Goal: Transaction & Acquisition: Purchase product/service

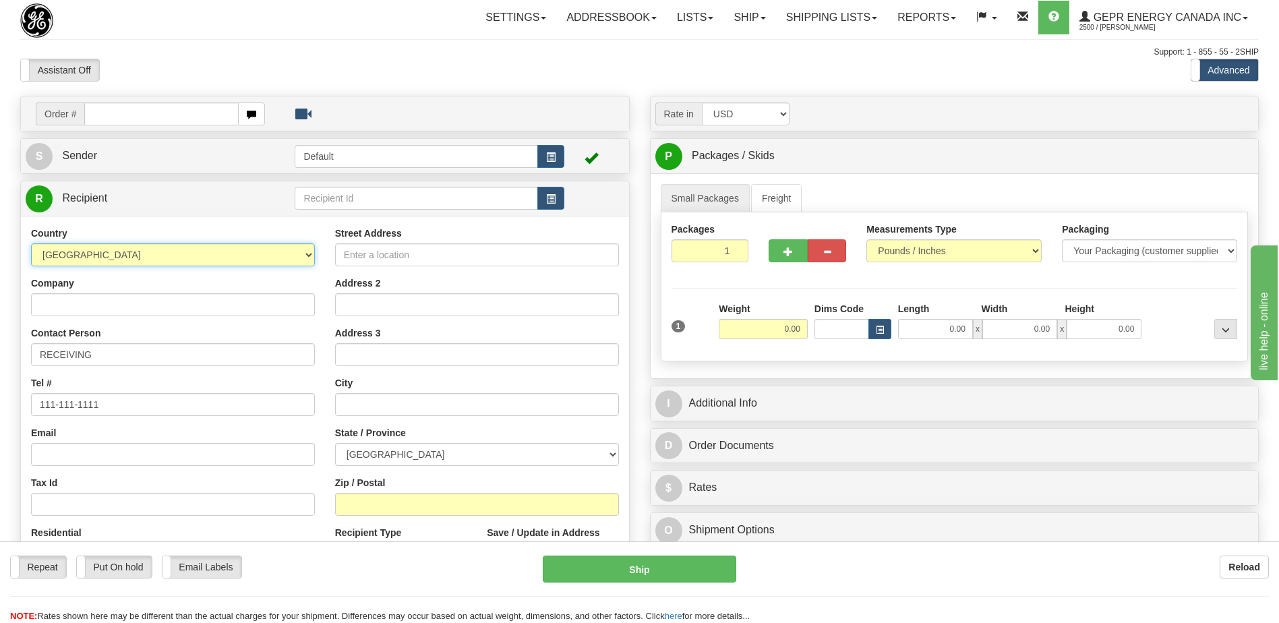
drag, startPoint x: 0, startPoint y: 0, endPoint x: 173, endPoint y: 248, distance: 302.7
click at [173, 248] on select "[GEOGRAPHIC_DATA] [GEOGRAPHIC_DATA] [GEOGRAPHIC_DATA] [GEOGRAPHIC_DATA] [US_STA…" at bounding box center [173, 254] width 284 height 23
select select "ID"
click at [173, 248] on select "[GEOGRAPHIC_DATA] [GEOGRAPHIC_DATA] [GEOGRAPHIC_DATA] [GEOGRAPHIC_DATA] [US_STA…" at bounding box center [173, 254] width 284 height 23
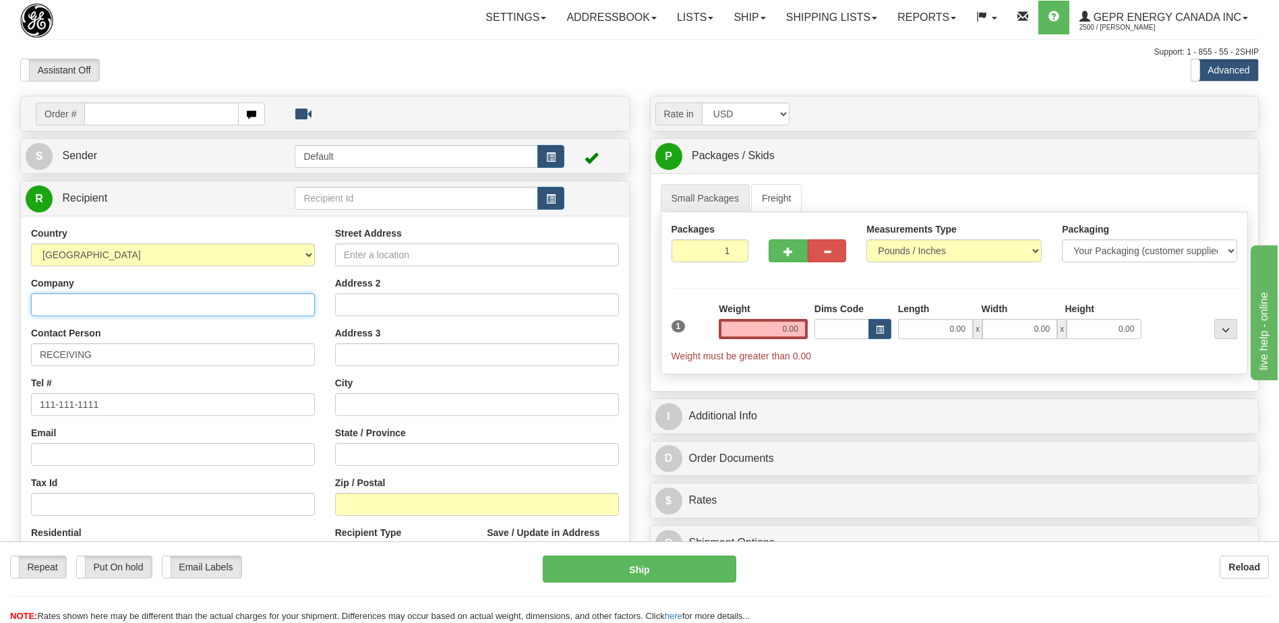
click at [45, 306] on input "Company" at bounding box center [173, 304] width 284 height 23
paste input "PT GAE ADVAN ENERGI"
type input "PT GAE ADVAN ENERGI"
click at [0, 368] on html "Training Course Close Toggle navigation Settings Shipping Preferences New Sende…" at bounding box center [639, 311] width 1279 height 623
paste input "Attn : [PERSON_NAME]"
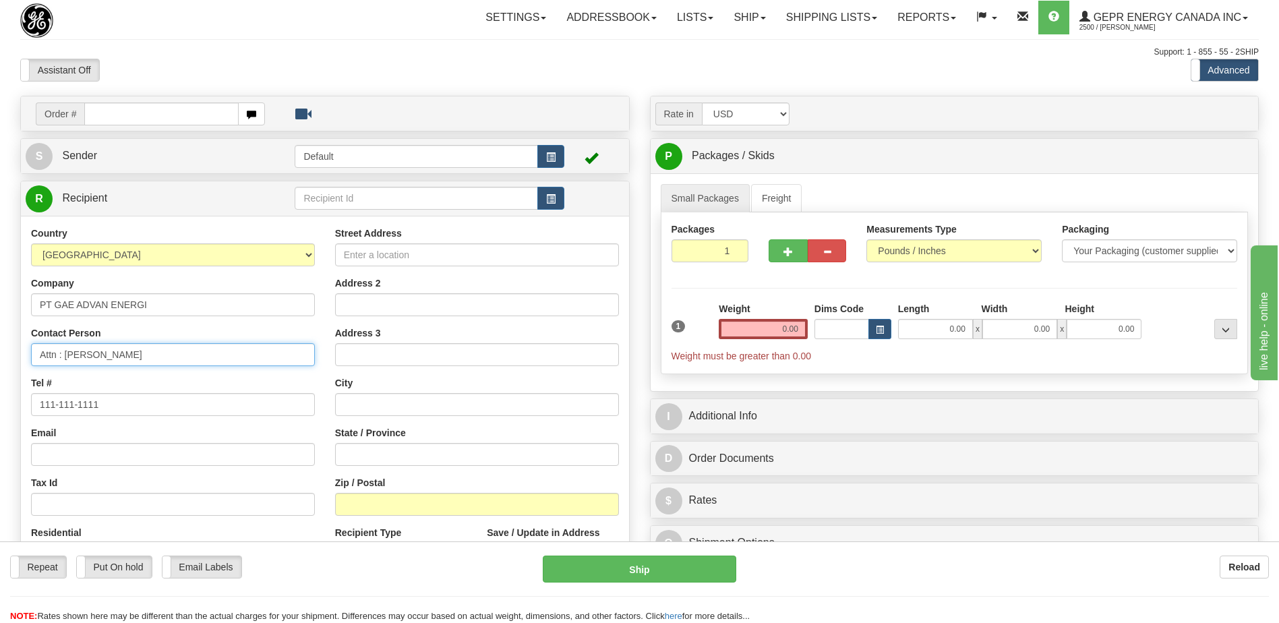
type input "Attn : [PERSON_NAME]"
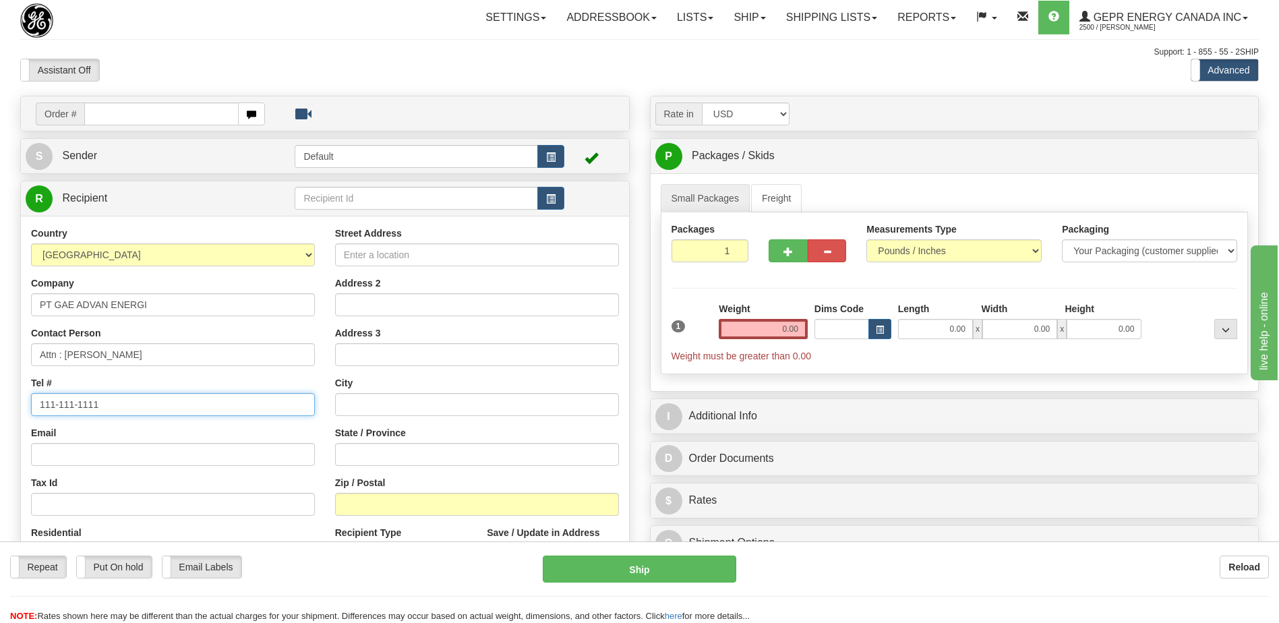
drag, startPoint x: 18, startPoint y: 404, endPoint x: 0, endPoint y: 403, distance: 17.6
click at [0, 403] on html "Training Course Close Toggle navigation Settings Shipping Preferences New Sende…" at bounding box center [639, 311] width 1279 height 623
paste input "[PHONE_NUMBER]"
type input "[PHONE_NUMBER]"
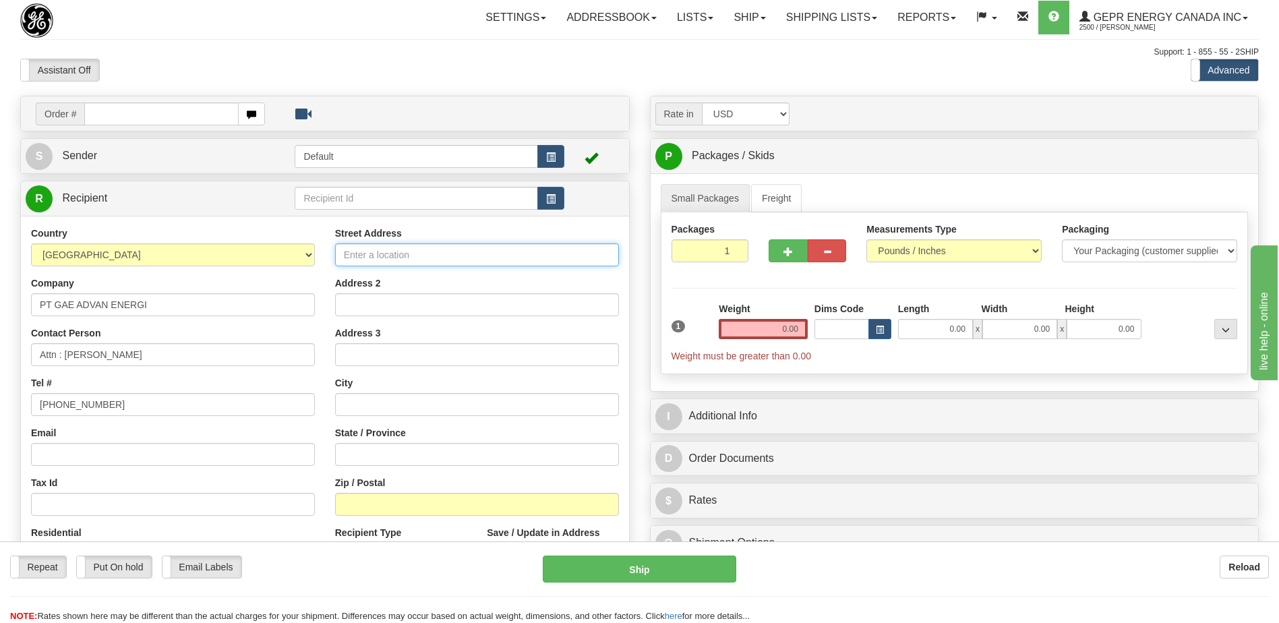
click at [409, 257] on input "Street Address" at bounding box center [477, 254] width 284 height 23
paste input "Jl. [GEOGRAPHIC_DATA] 50"
type input "Jl. [GEOGRAPHIC_DATA] 50"
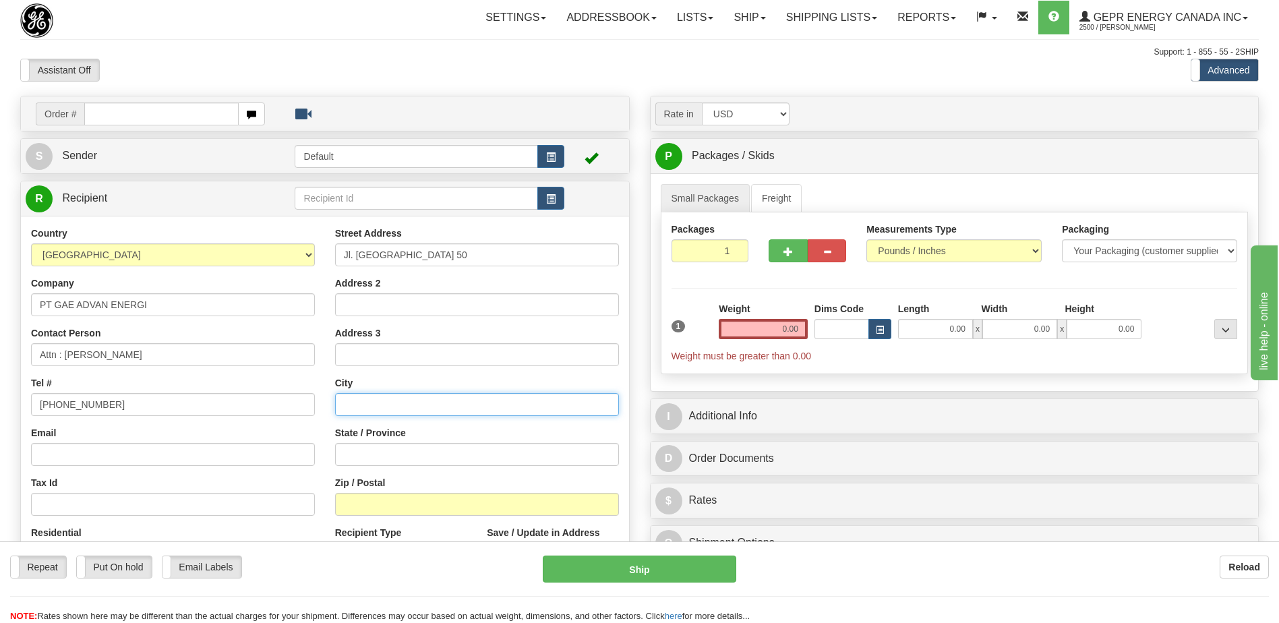
click at [383, 409] on input "text" at bounding box center [477, 404] width 284 height 23
paste input "[GEOGRAPHIC_DATA]"
type input "[GEOGRAPHIC_DATA]"
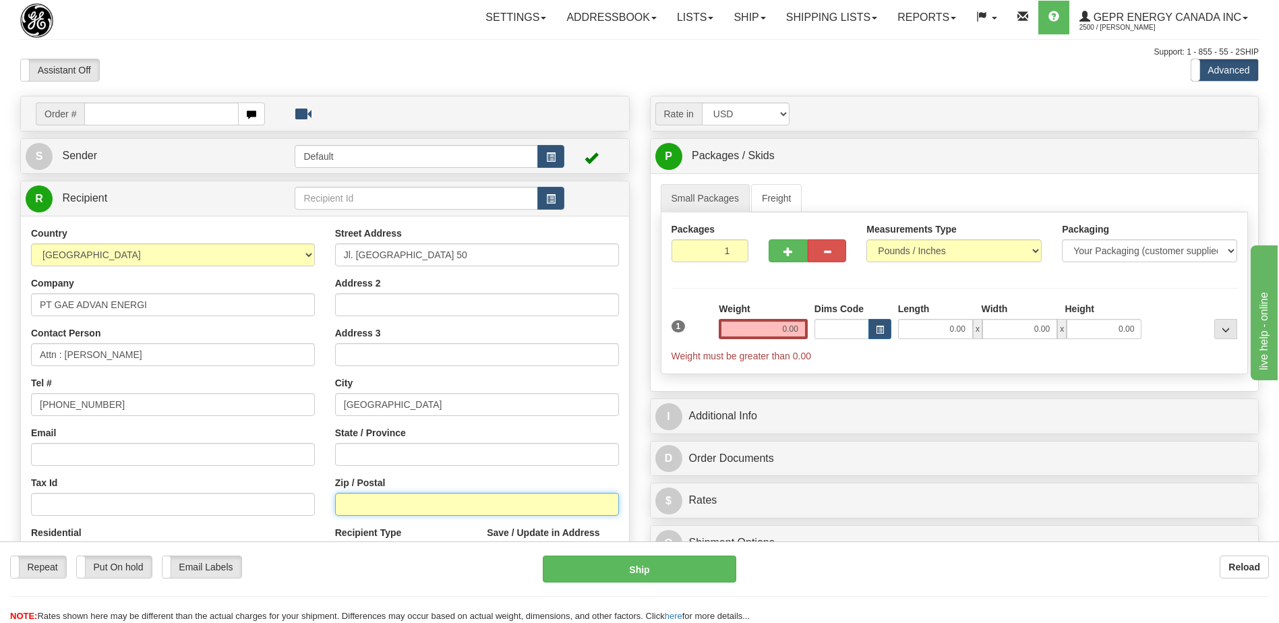
click at [385, 507] on input "Zip / Postal" at bounding box center [477, 504] width 284 height 23
paste input "11510"
type input "11510"
click at [265, 471] on div "Country [GEOGRAPHIC_DATA] [GEOGRAPHIC_DATA] [GEOGRAPHIC_DATA] [GEOGRAPHIC_DATA]…" at bounding box center [173, 401] width 304 height 349
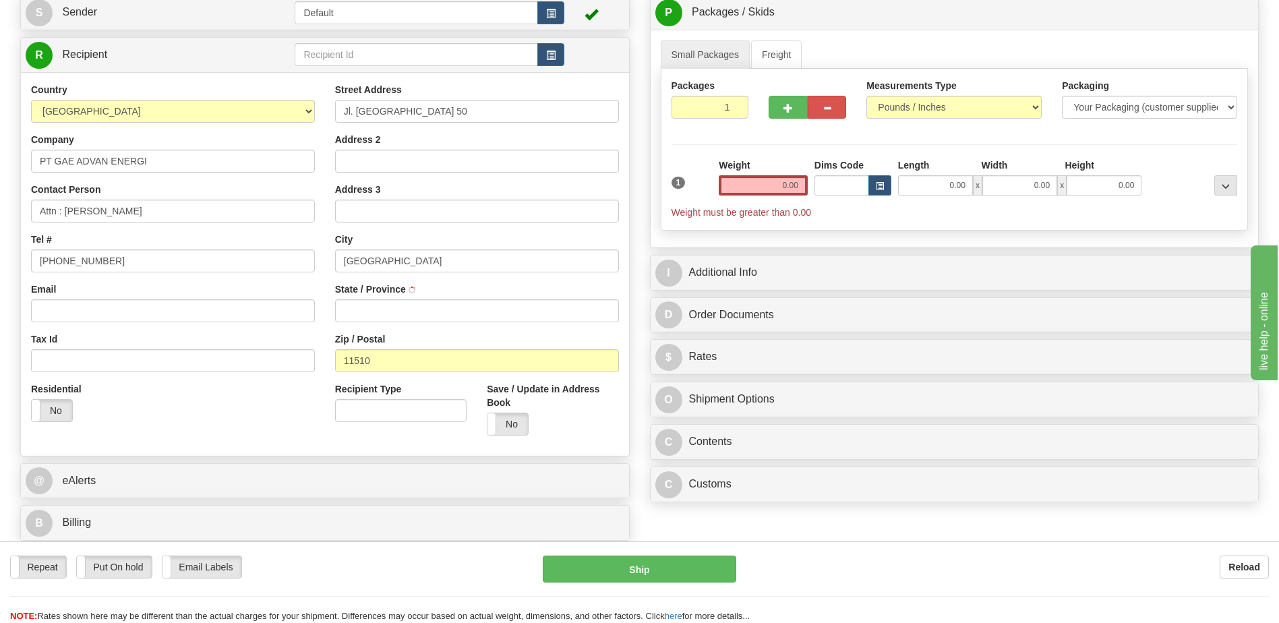
scroll to position [337, 0]
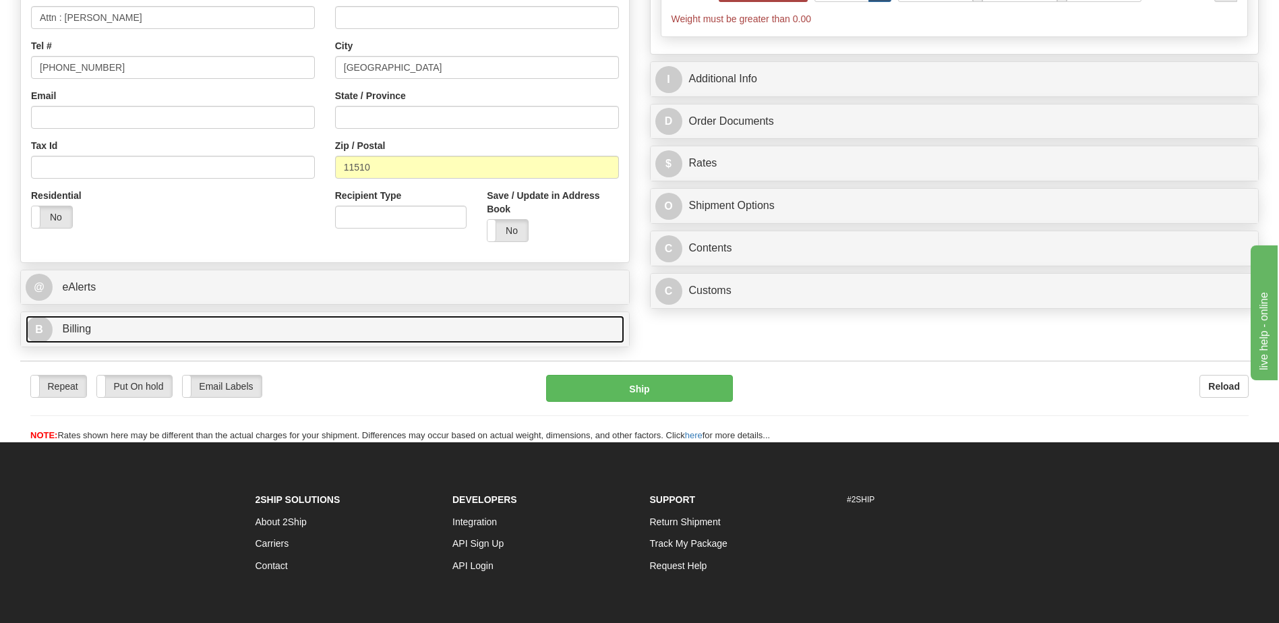
click at [115, 321] on link "B Billing" at bounding box center [325, 330] width 599 height 28
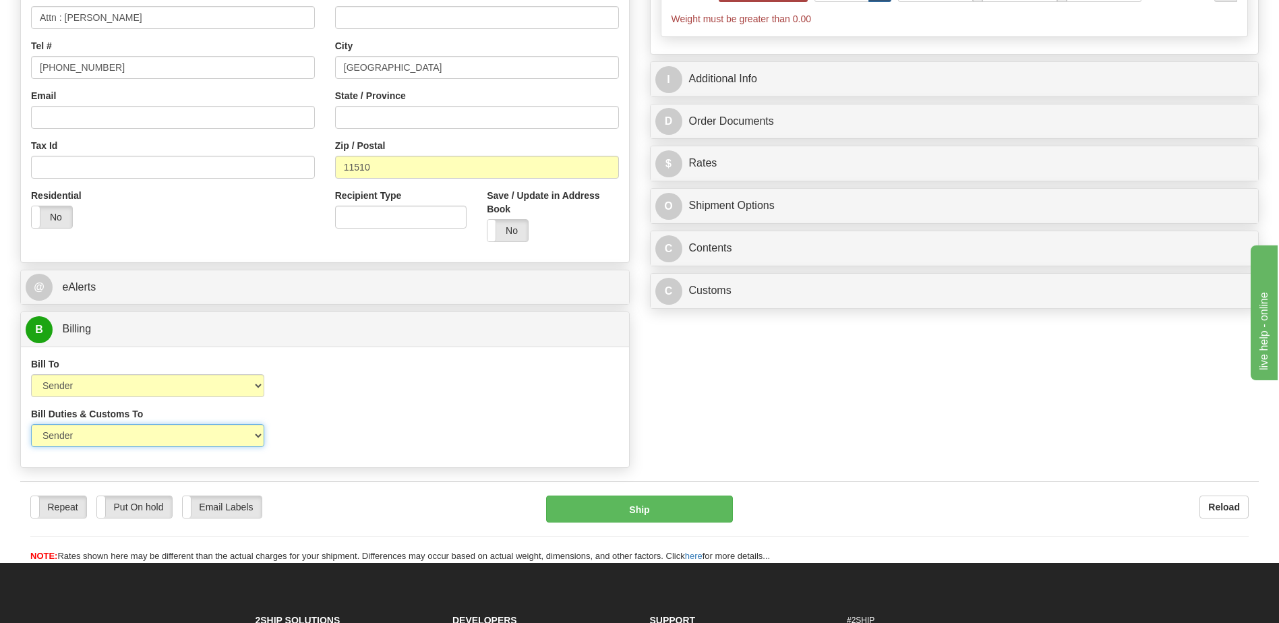
click at [198, 437] on select "Sender Recipient Third Party" at bounding box center [147, 435] width 233 height 23
select select "2"
click at [31, 424] on select "Sender Recipient Third Party" at bounding box center [147, 435] width 233 height 23
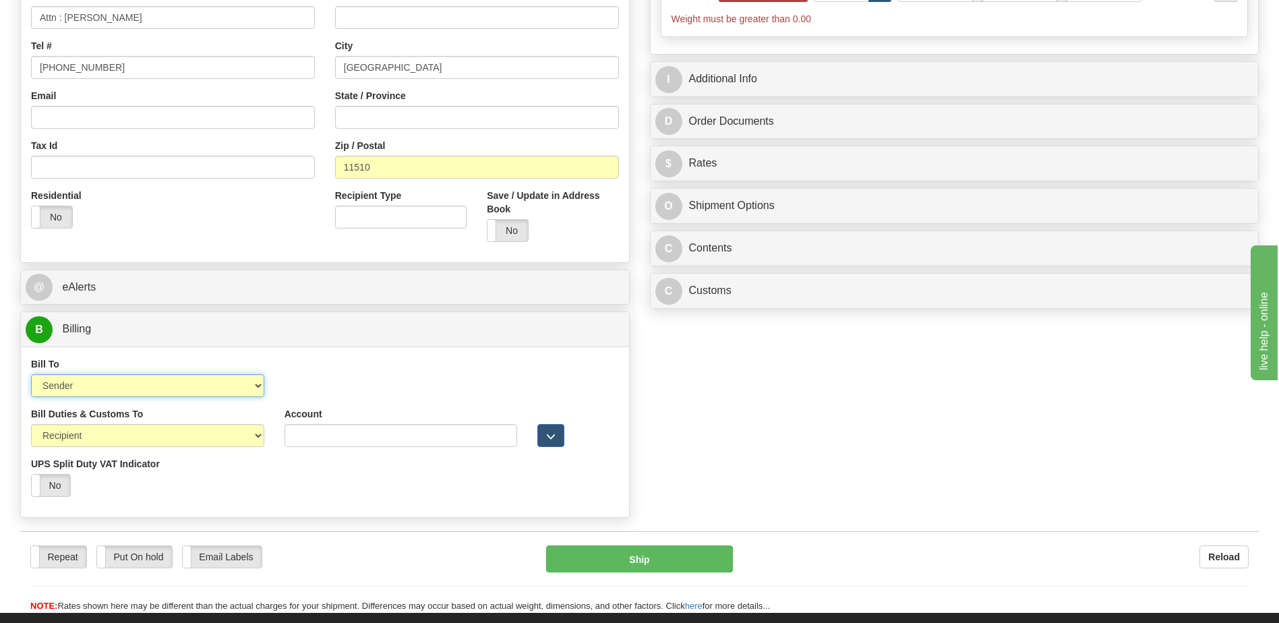
click at [186, 394] on select "Sender Recipient Third Party Collect" at bounding box center [147, 385] width 233 height 23
select select "2"
click at [31, 374] on select "Sender Recipient Third Party Collect" at bounding box center [147, 385] width 233 height 23
click at [288, 384] on input "Account" at bounding box center [401, 385] width 233 height 23
paste input "724763197"
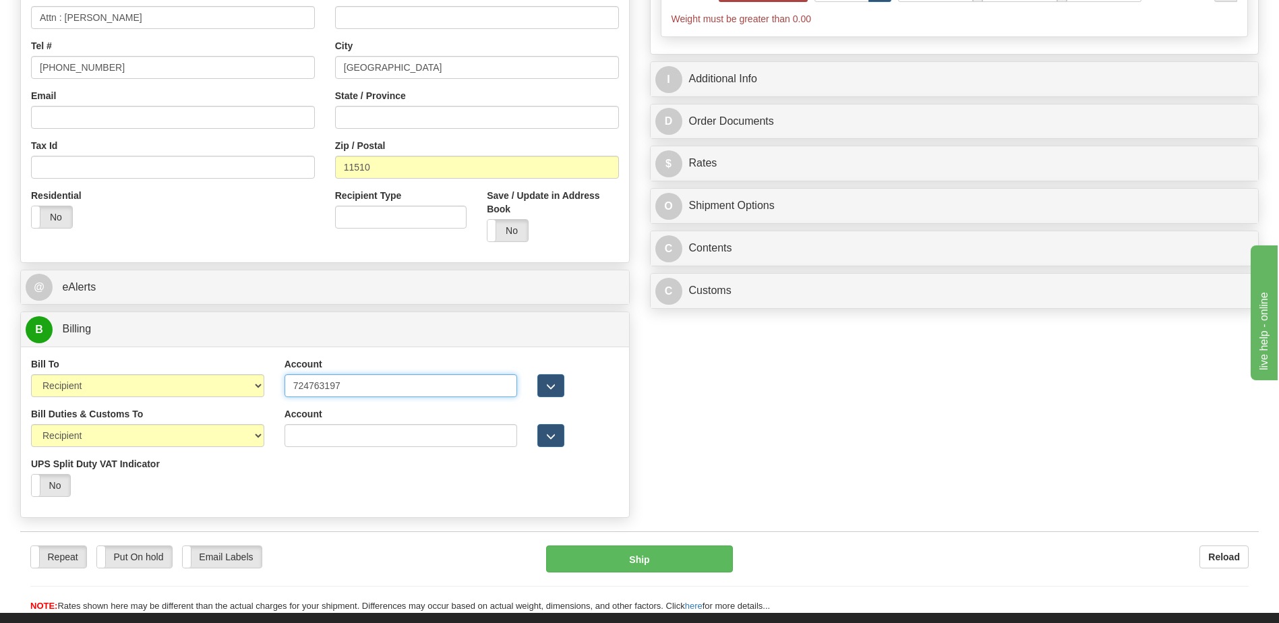
type input "724763197"
click at [875, 422] on div "Order # S Sender Default" at bounding box center [639, 142] width 1259 height 766
click at [440, 487] on div "Bill Duties & Customs To Sender Recipient Third Party UPS Split Duty VAT Indica…" at bounding box center [325, 457] width 608 height 100
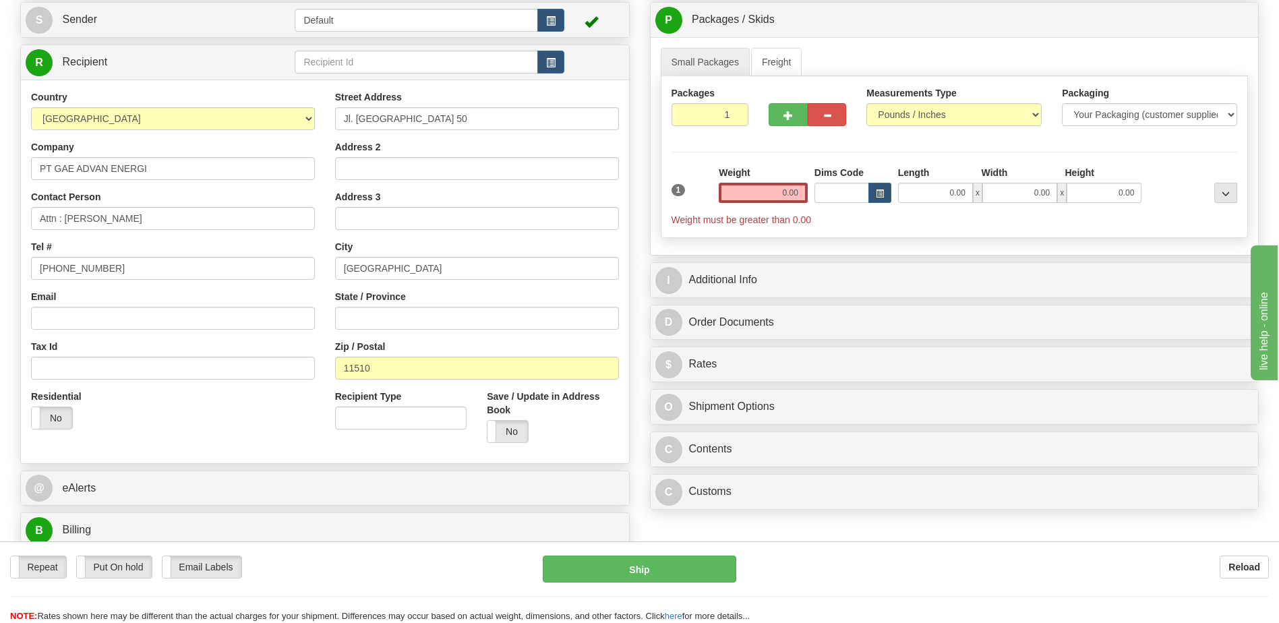
scroll to position [135, 0]
click at [712, 121] on input "1" at bounding box center [711, 116] width 78 height 23
type input "3"
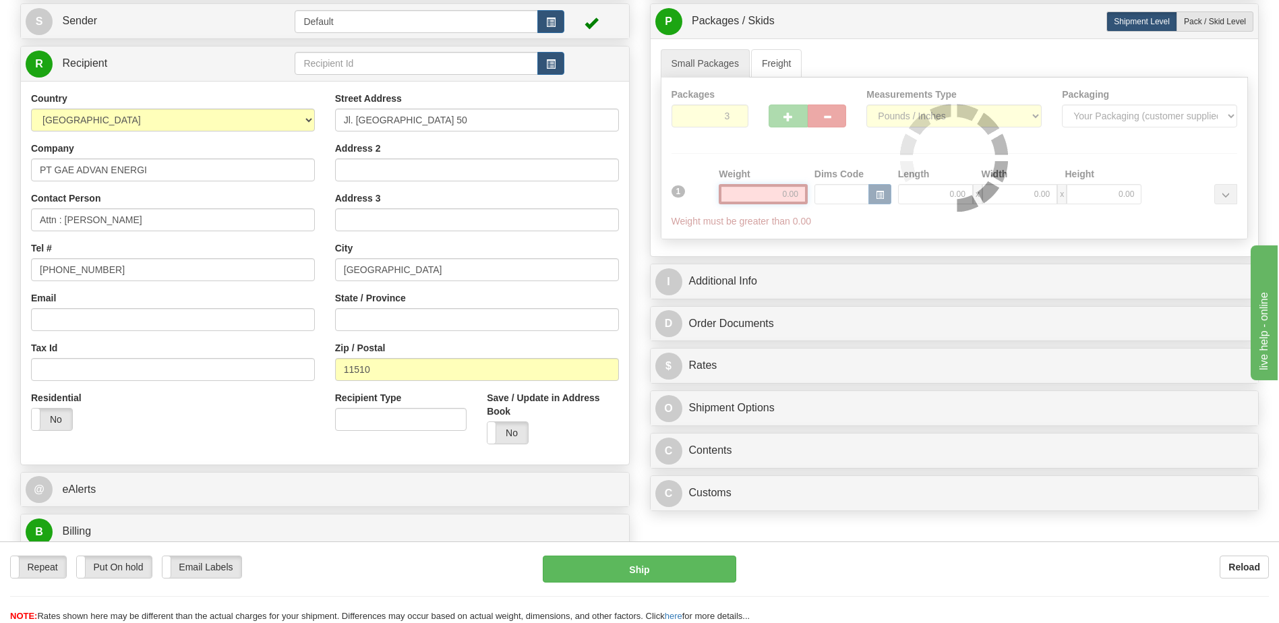
click at [784, 198] on div "Packages 3 1 Measurements Type" at bounding box center [955, 159] width 588 height 162
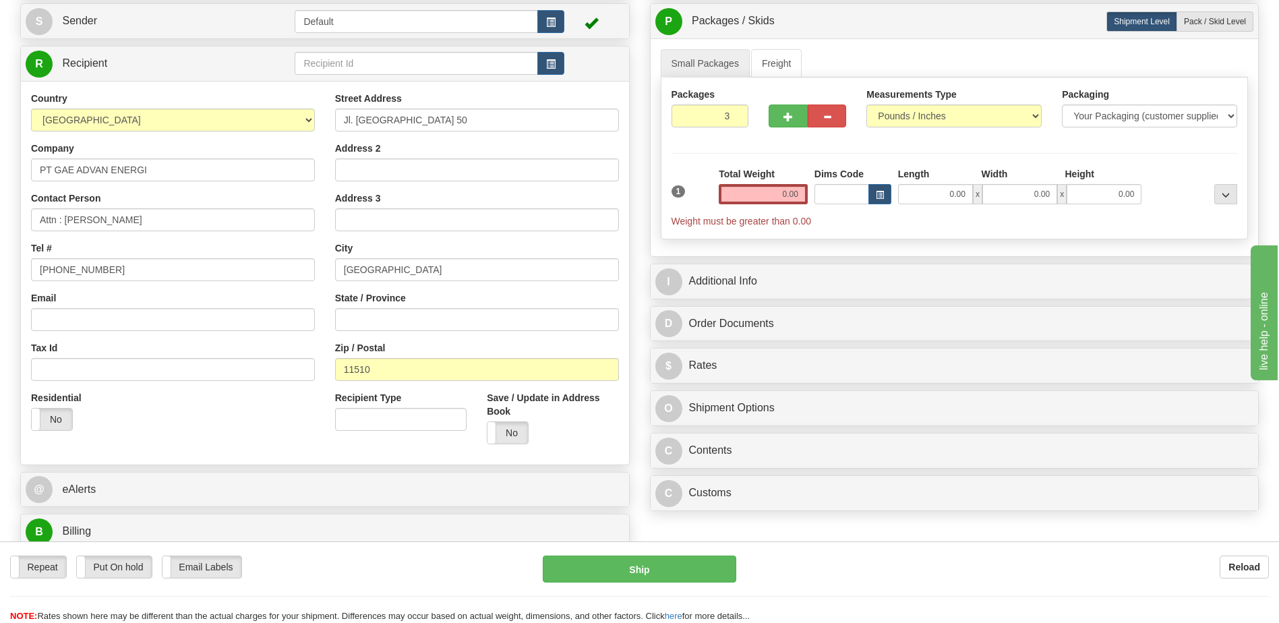
click at [784, 194] on input "0.00" at bounding box center [763, 194] width 89 height 20
click at [784, 194] on input "text" at bounding box center [763, 194] width 89 height 20
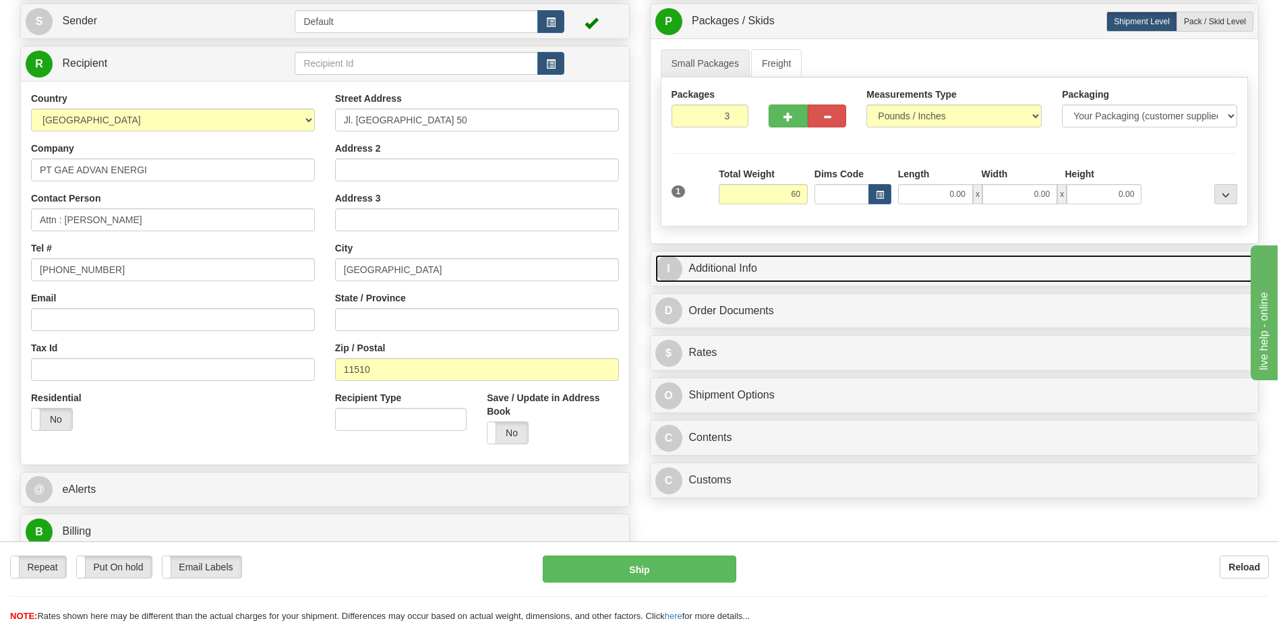
type input "60.00"
click at [831, 275] on link "I Additional Info" at bounding box center [955, 269] width 599 height 28
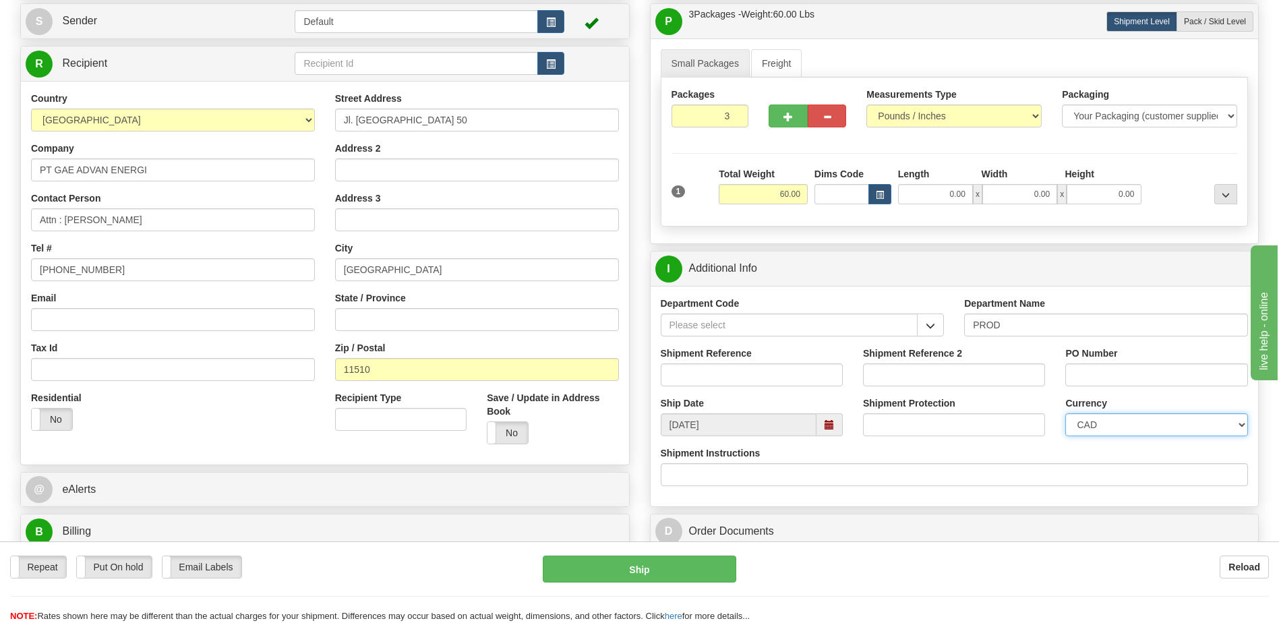
click at [1163, 427] on select "CAD USD EUR ZAR [PERSON_NAME] ARN AUD AUS AWG BBD BFR BGN BHD BMD BND BRC BRL C…" at bounding box center [1157, 424] width 182 height 23
click at [714, 375] on input "Shipment Reference" at bounding box center [752, 375] width 182 height 23
type input "5399005033"
click at [1141, 428] on select "CAD USD EUR ZAR [PERSON_NAME] ARN AUD AUS AWG BBD BFR BGN BHD BMD BND BRC BRL C…" at bounding box center [1157, 424] width 182 height 23
select select "1"
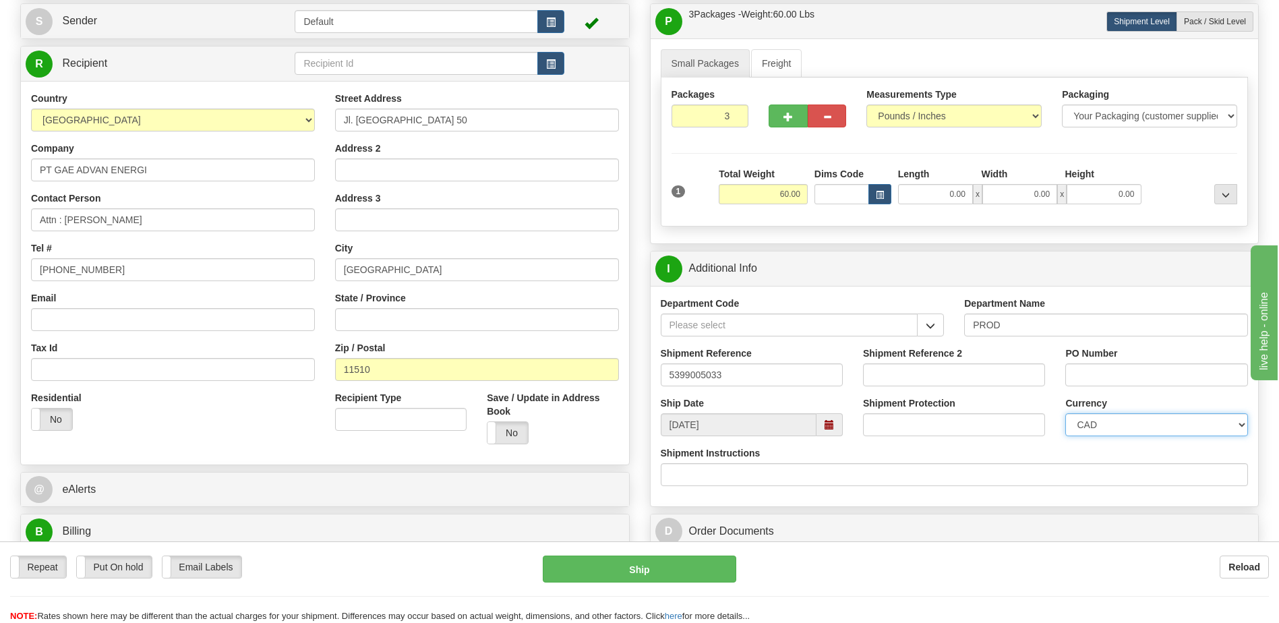
click at [1066, 413] on select "CAD USD EUR ZAR [PERSON_NAME] ARN AUD AUS AWG BBD BFR BGN BHD BMD BND BRC BRL C…" at bounding box center [1157, 424] width 182 height 23
click at [1116, 377] on input "PO Number" at bounding box center [1157, 375] width 182 height 23
click at [1185, 374] on input "450138" at bounding box center [1157, 375] width 182 height 23
type input "4501386125"
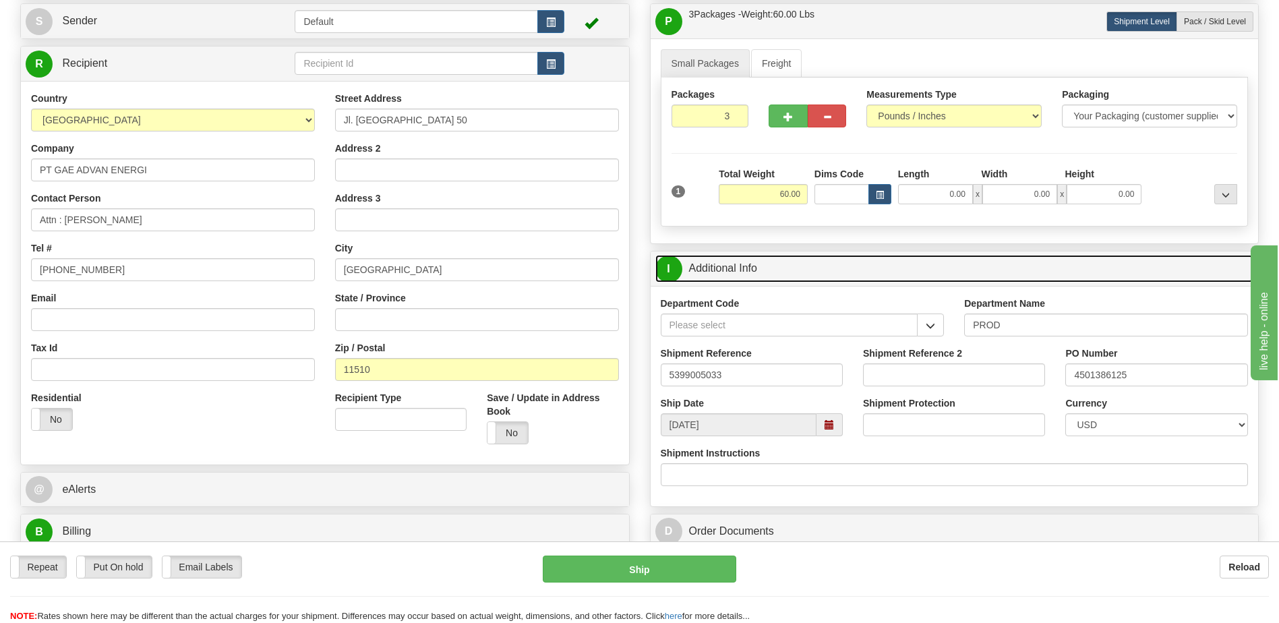
click at [840, 264] on link "I Additional Info" at bounding box center [955, 269] width 599 height 28
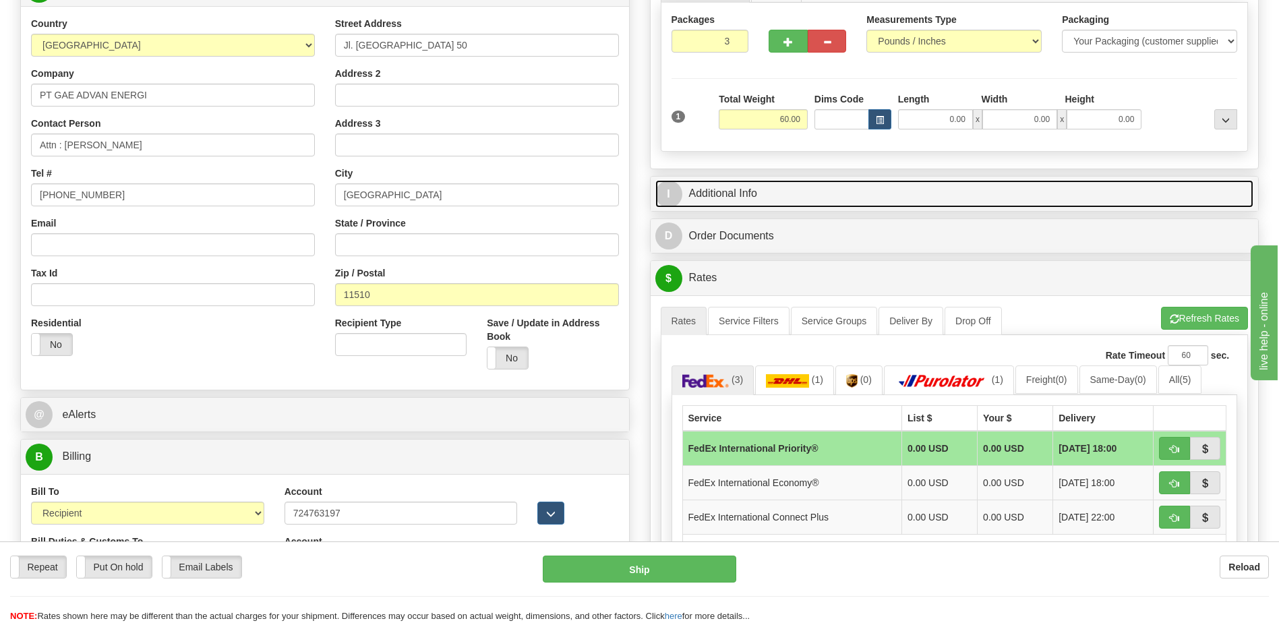
scroll to position [270, 0]
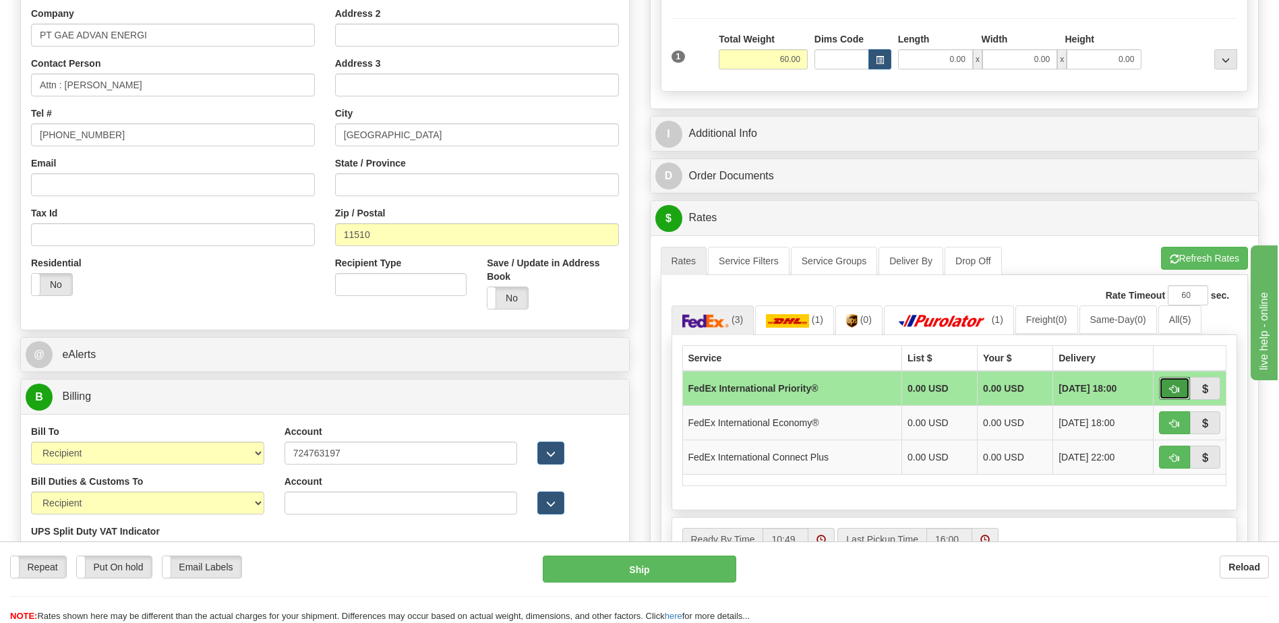
click at [1162, 386] on button "button" at bounding box center [1174, 388] width 31 height 23
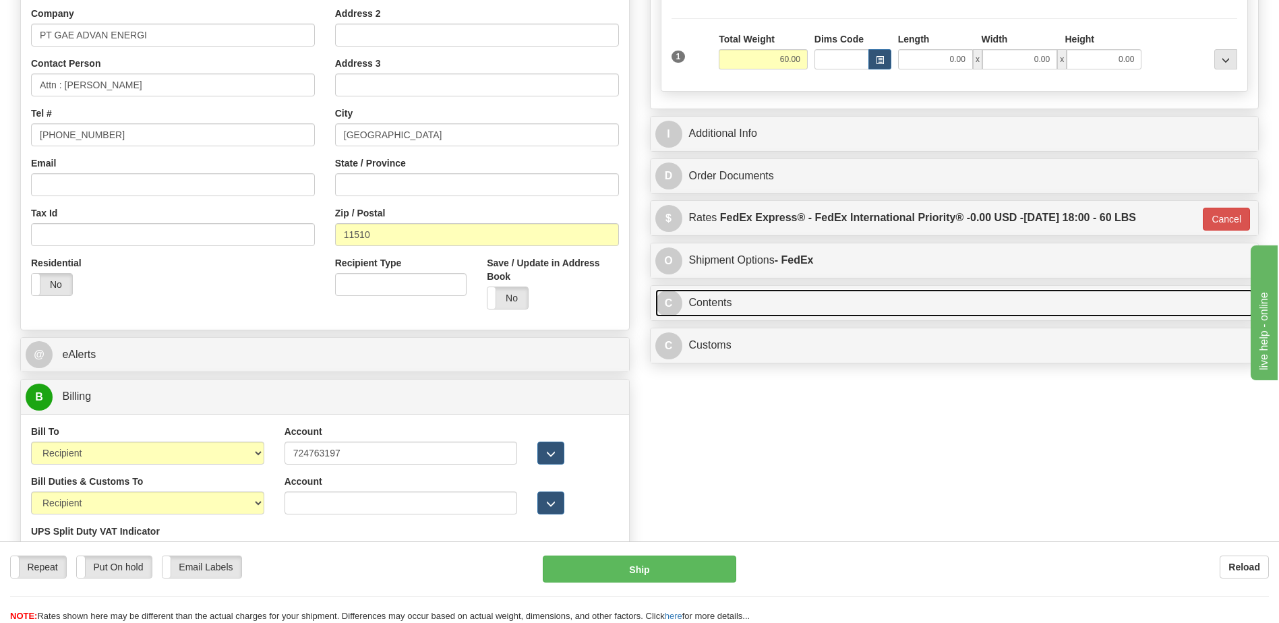
click at [816, 306] on link "C Contents" at bounding box center [955, 303] width 599 height 28
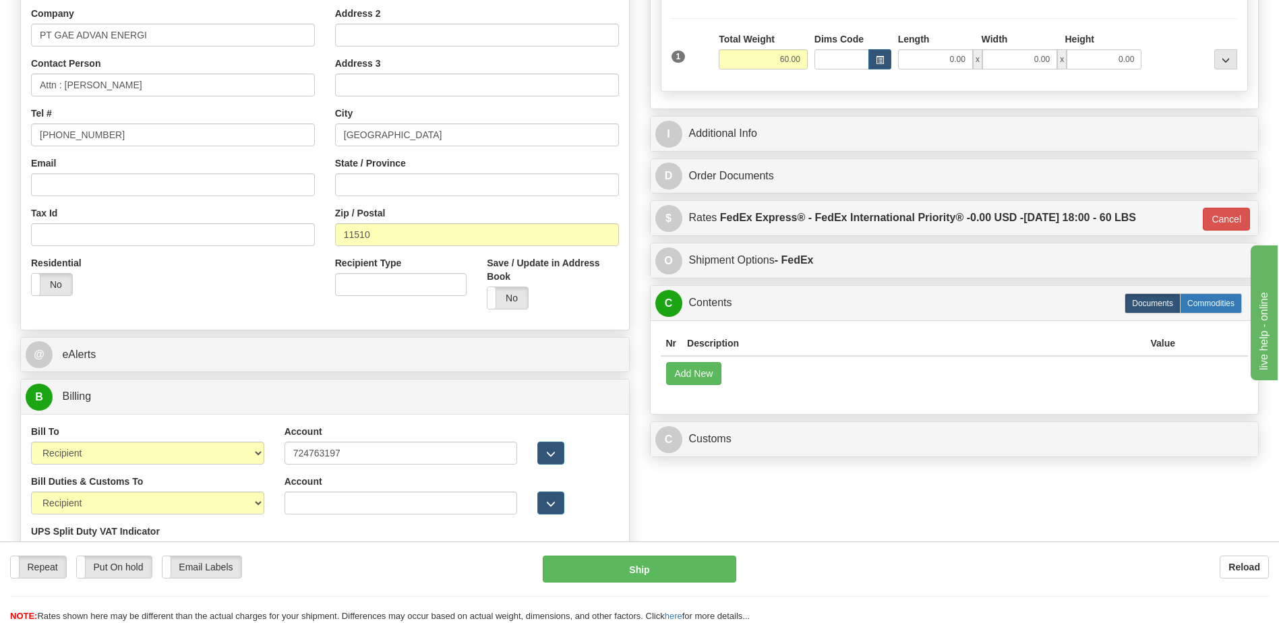
click at [1193, 306] on label "Commodities" at bounding box center [1211, 303] width 62 height 20
type input "01"
radio input "true"
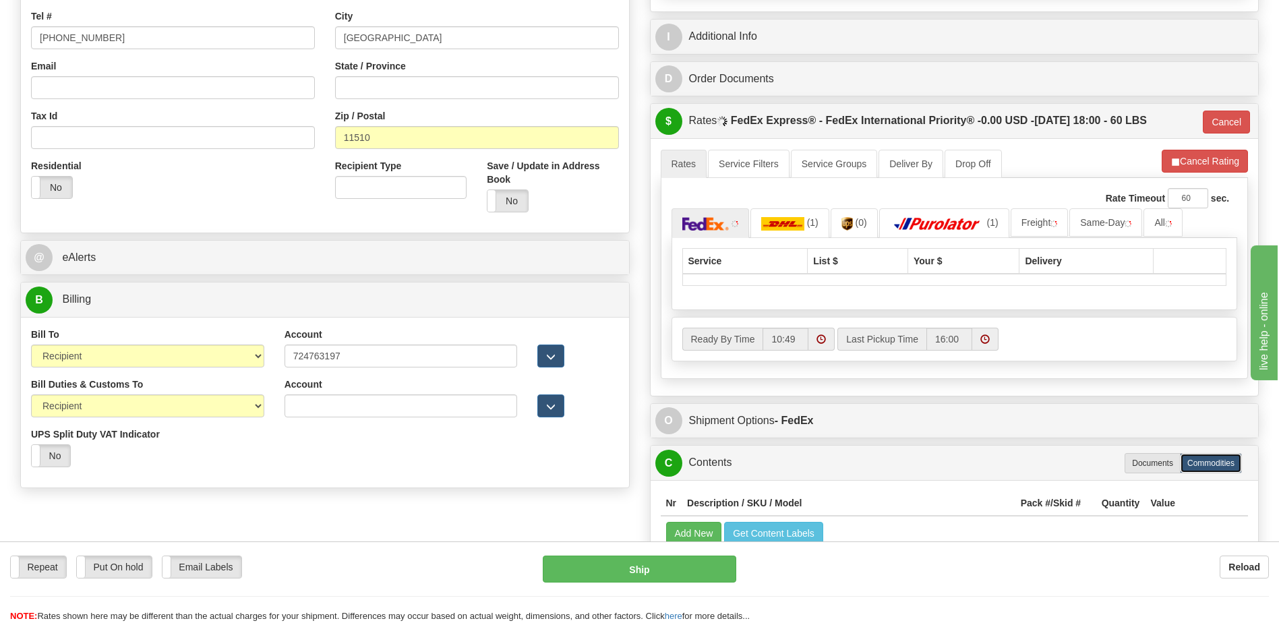
scroll to position [472, 0]
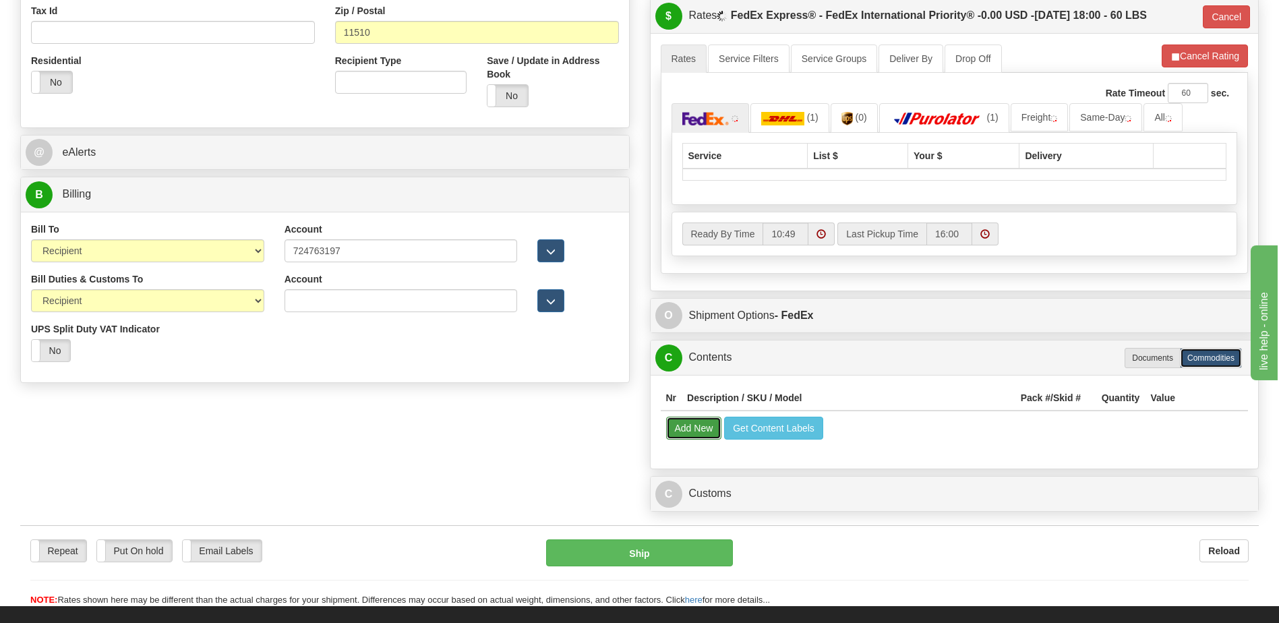
click at [689, 435] on table "Nr Description / SKU / Model Pack #/Skid # Quantity Value Add New Get Content L…" at bounding box center [955, 415] width 588 height 59
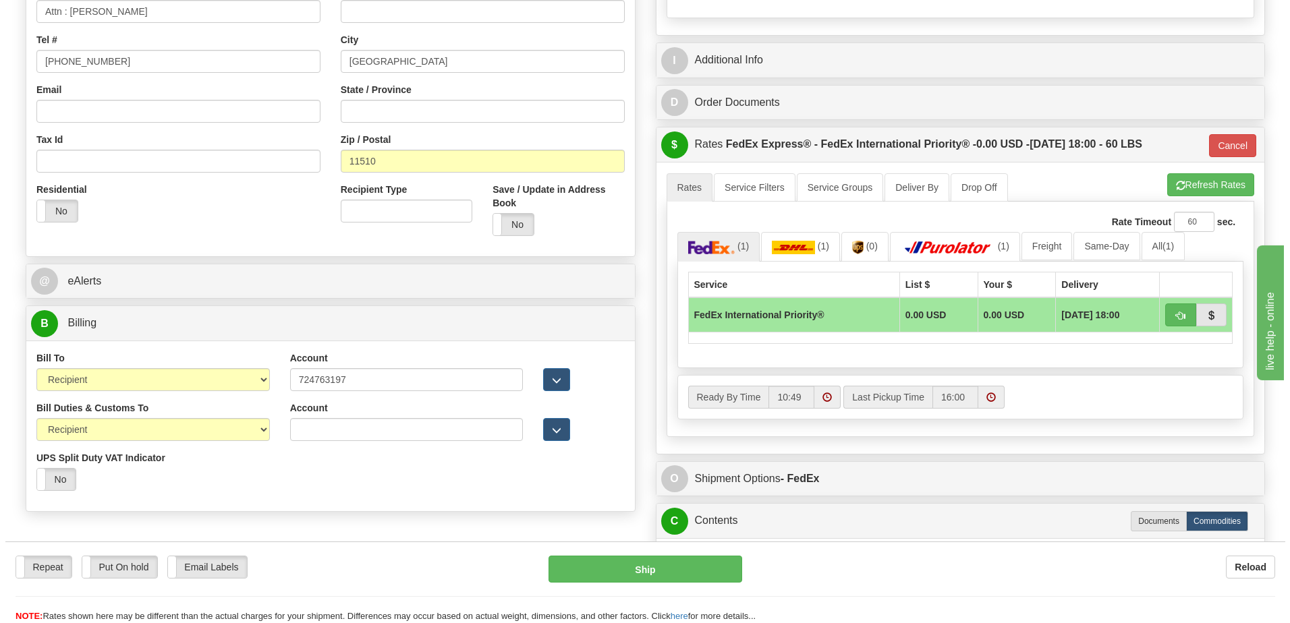
scroll to position [337, 0]
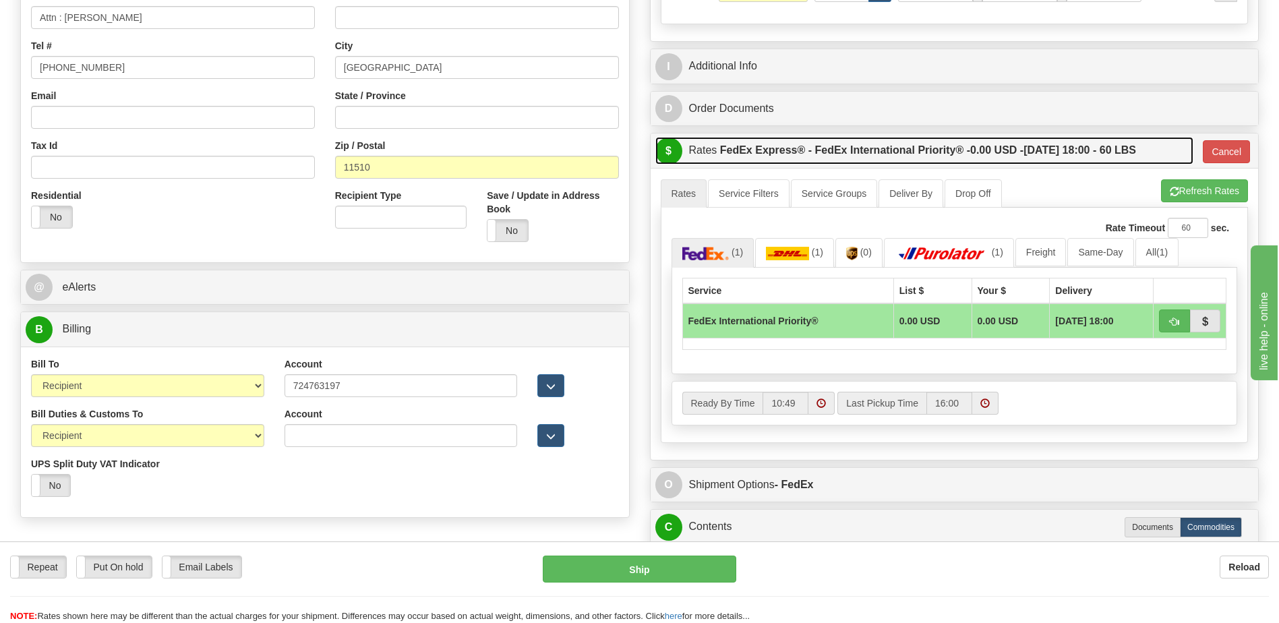
click at [1001, 153] on span "0.00 USD -" at bounding box center [997, 149] width 53 height 11
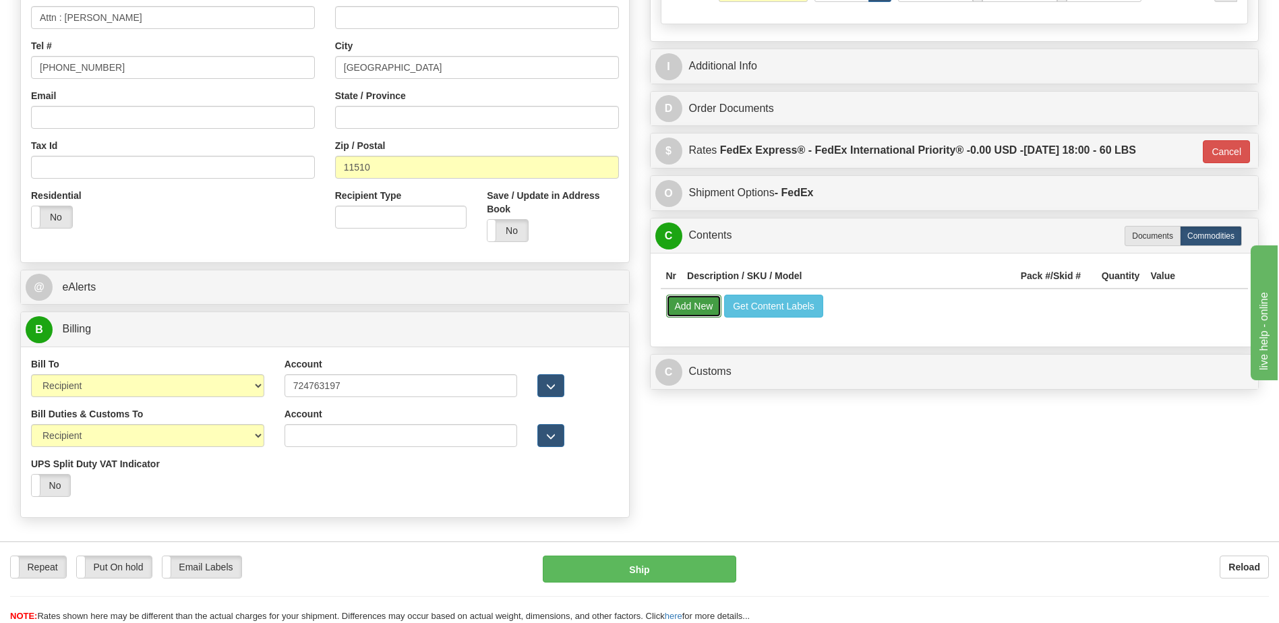
click at [704, 310] on button "Add New" at bounding box center [694, 306] width 56 height 23
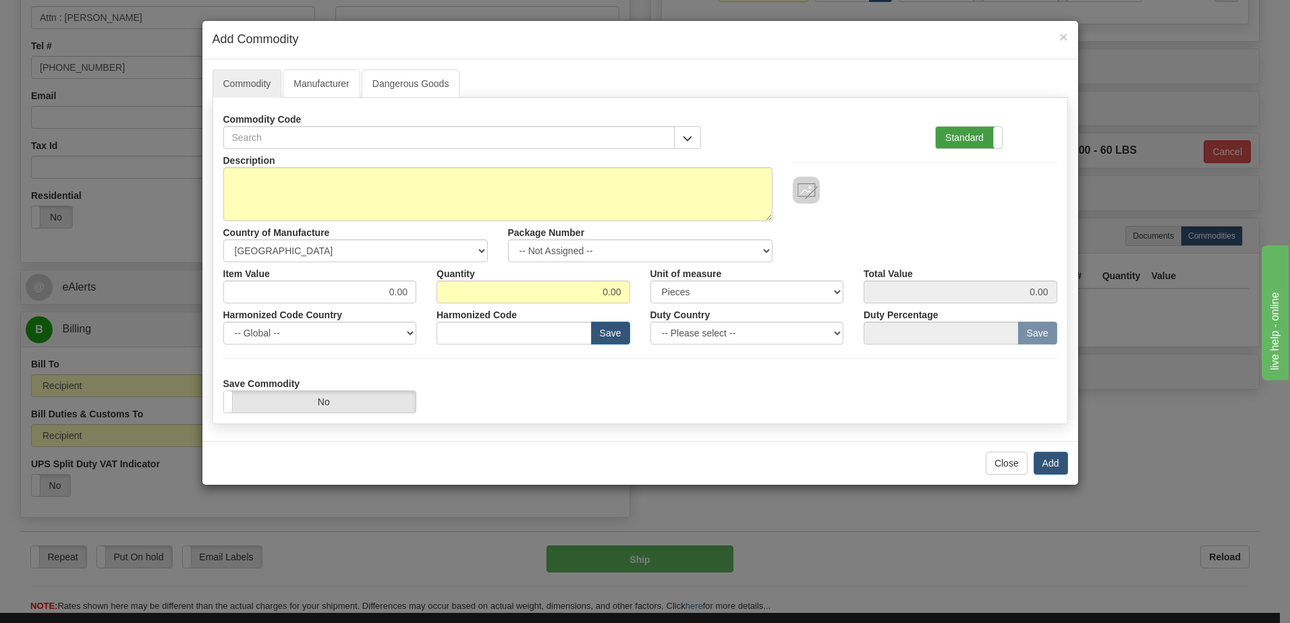
click at [962, 138] on label "Standard" at bounding box center [969, 138] width 66 height 22
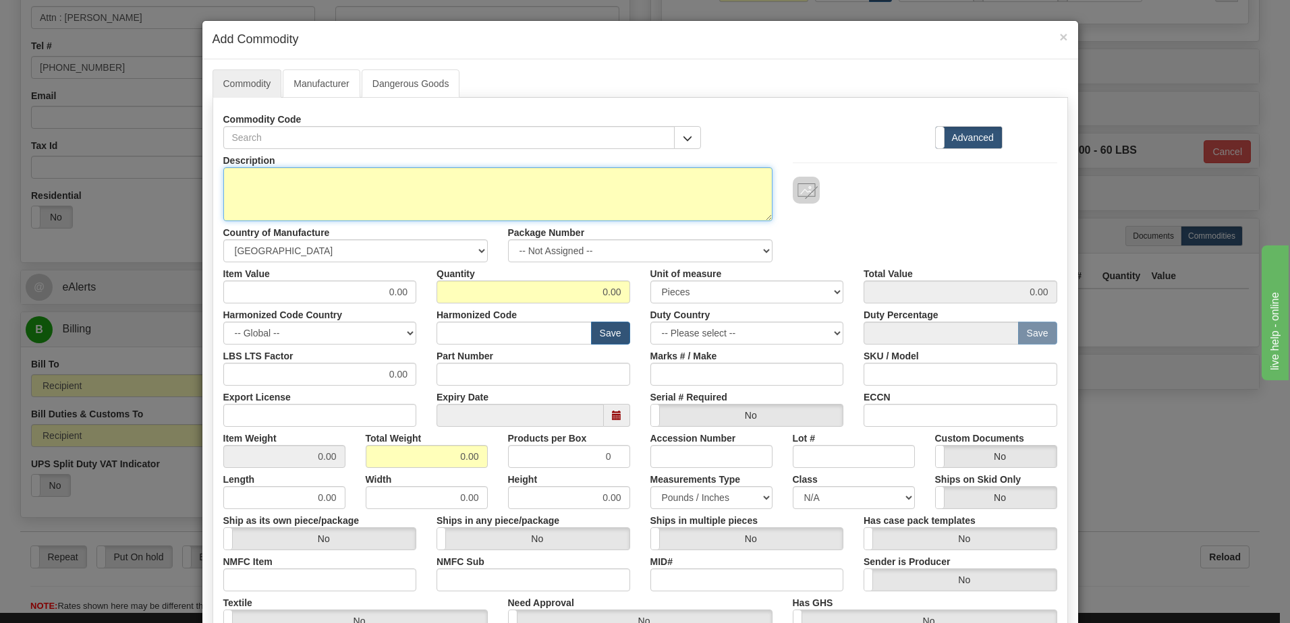
click at [229, 182] on textarea "Description" at bounding box center [497, 194] width 549 height 54
paste textarea "850 Feeder Protection System"
click at [371, 178] on textarea "850 Feeder Protection System" at bounding box center [497, 194] width 549 height 54
paste textarea "850EP5NNG5HNNAAAMAPFB3ECNB4043X"
type textarea "850 Feeder Protection System P/N 850EP5NNG5HNNAAAMAPFB3ECNB4043X"
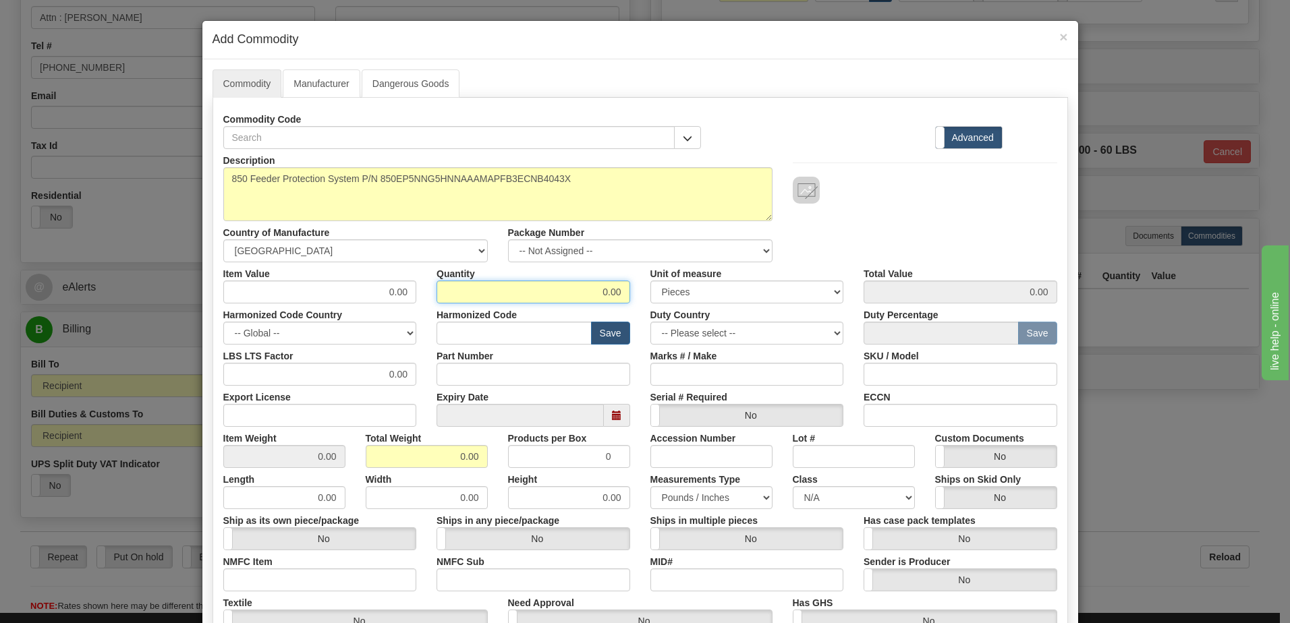
drag, startPoint x: 571, startPoint y: 291, endPoint x: 863, endPoint y: 284, distance: 292.1
click at [863, 284] on div "Item Value 0.00 Quantity 0.00 Unit of measure 3 Thousand Square Inches Adjustme…" at bounding box center [640, 282] width 854 height 41
type input "1"
click at [379, 461] on input "0.00" at bounding box center [427, 456] width 122 height 23
drag, startPoint x: 390, startPoint y: 460, endPoint x: 541, endPoint y: 462, distance: 151.1
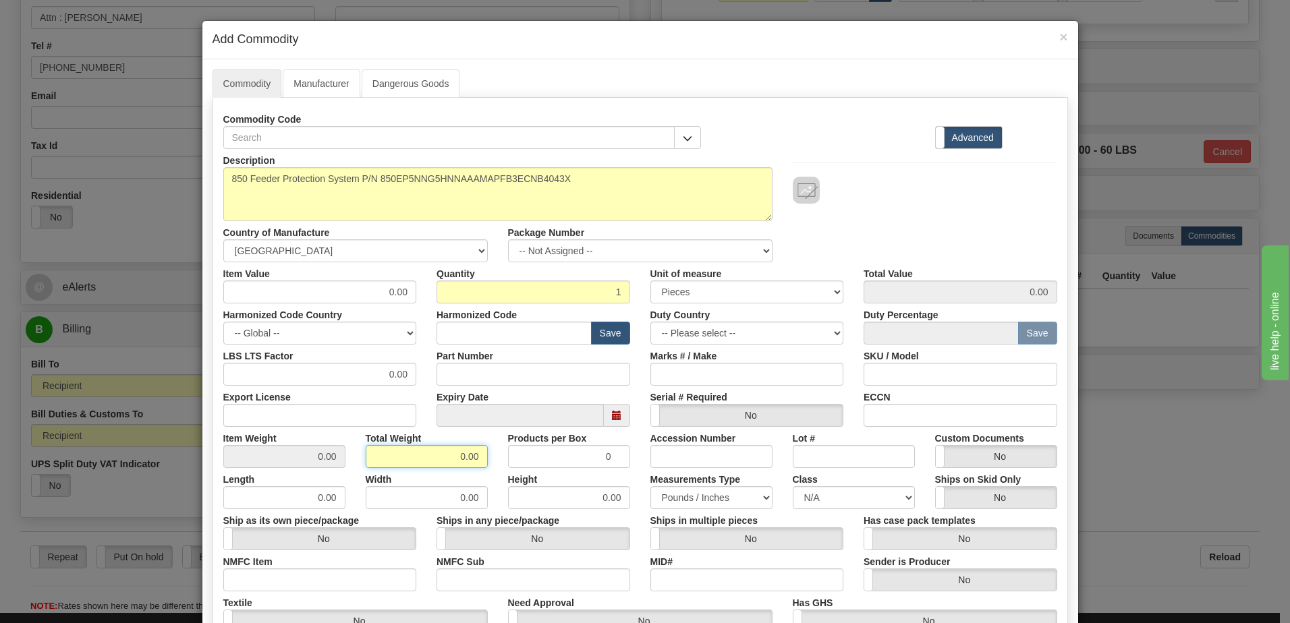
click at [541, 462] on div "Item Weight 0.00 Total Weight 0.00 Products per Box 0 Accession Number Lot # Cu…" at bounding box center [640, 447] width 854 height 41
type input "1"
type input "1.0000"
drag, startPoint x: 266, startPoint y: 461, endPoint x: 283, endPoint y: 451, distance: 20.0
click at [266, 461] on input "1.0000" at bounding box center [284, 456] width 122 height 23
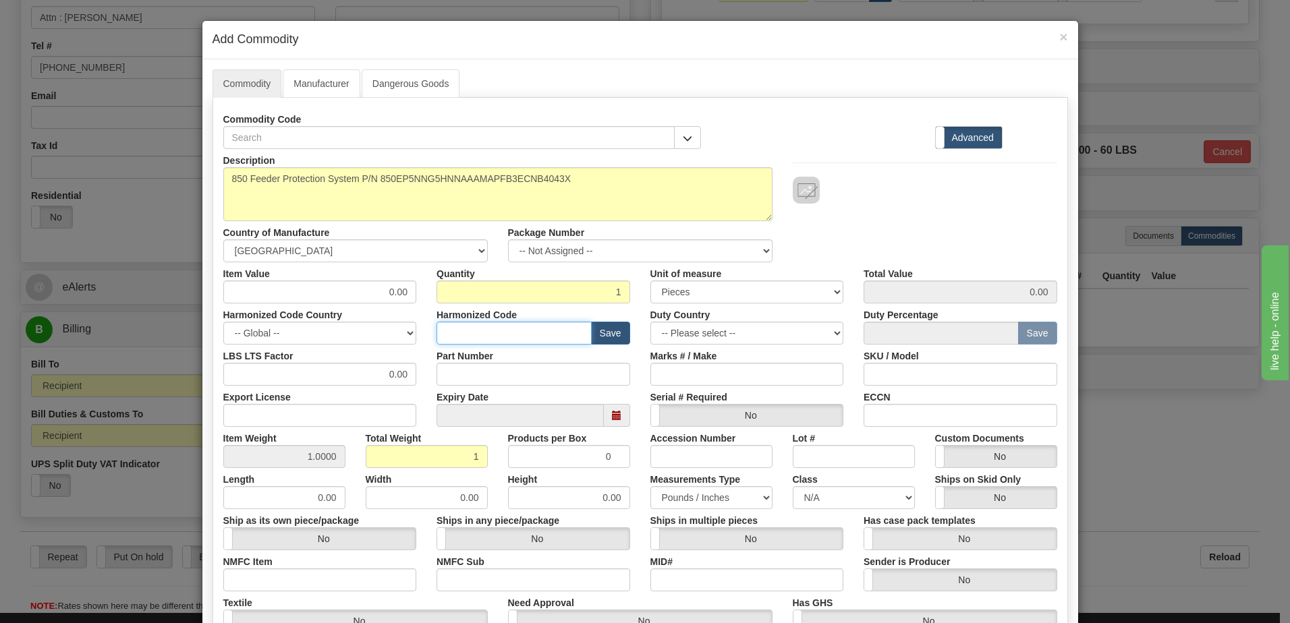
click at [465, 333] on input "text" at bounding box center [513, 333] width 155 height 23
type input "8536.49.00"
drag, startPoint x: 351, startPoint y: 299, endPoint x: 476, endPoint y: 295, distance: 124.8
click at [476, 295] on div "Item Value 0.00 Quantity 1 Unit of measure 3 Thousand Square Inches Adjustments…" at bounding box center [640, 282] width 854 height 41
type input "3255.33"
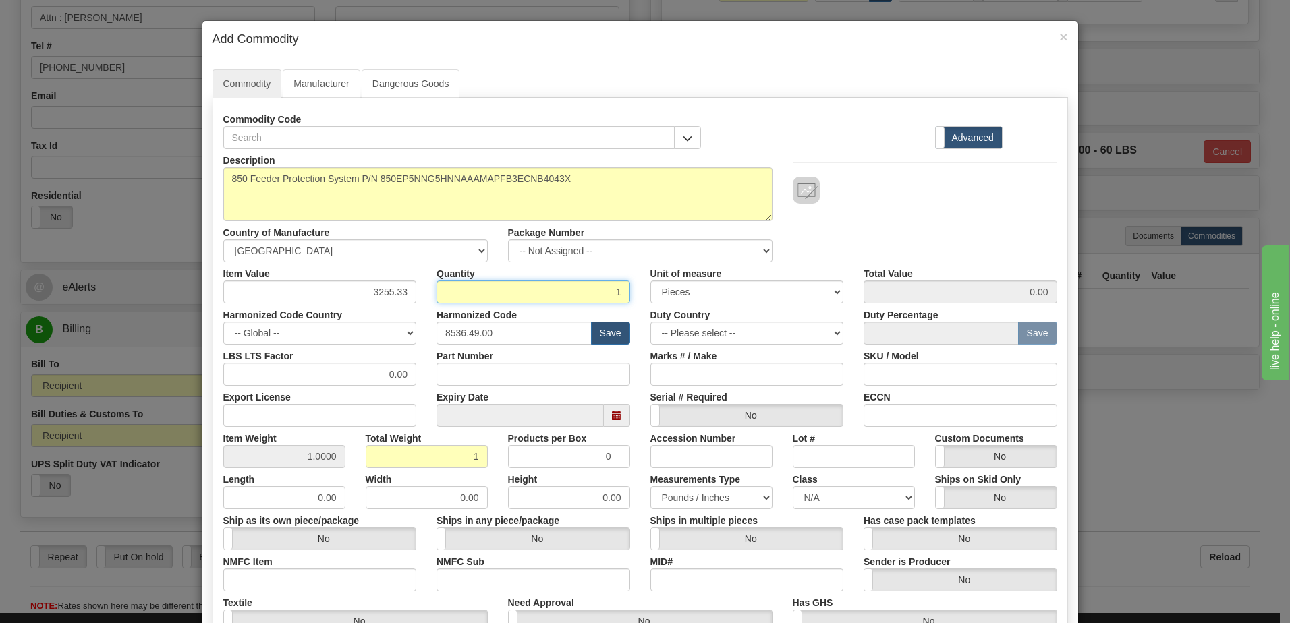
type input "3255.33"
click at [476, 295] on input "1" at bounding box center [533, 292] width 194 height 23
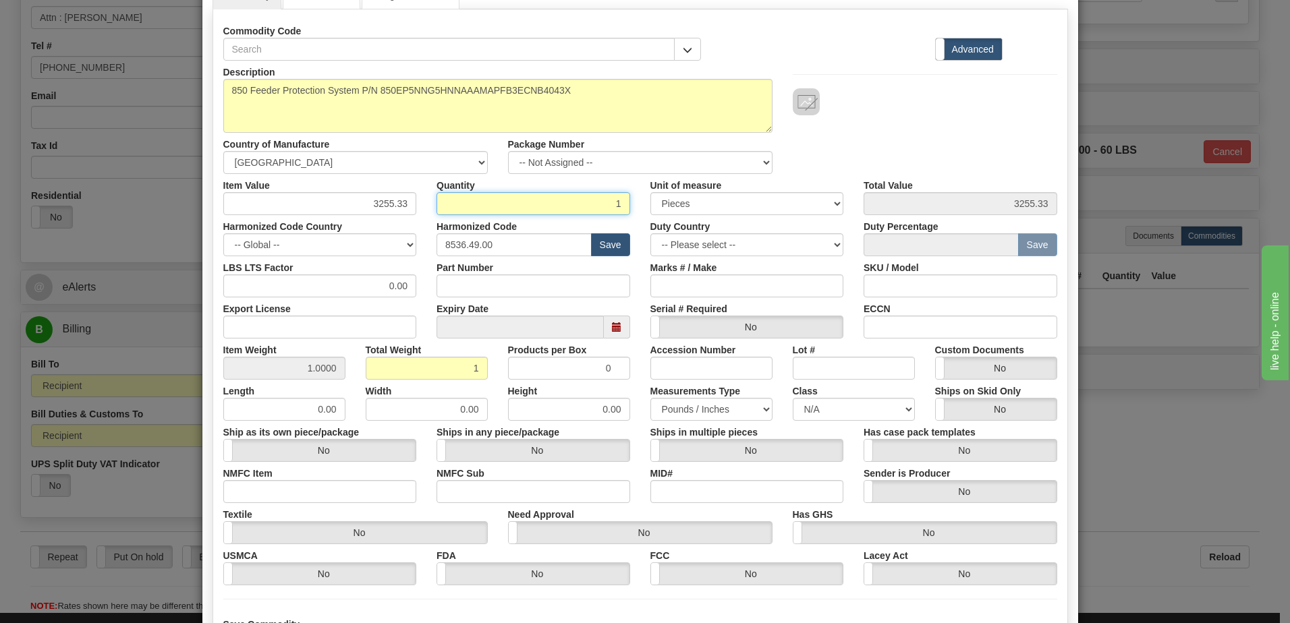
scroll to position [212, 0]
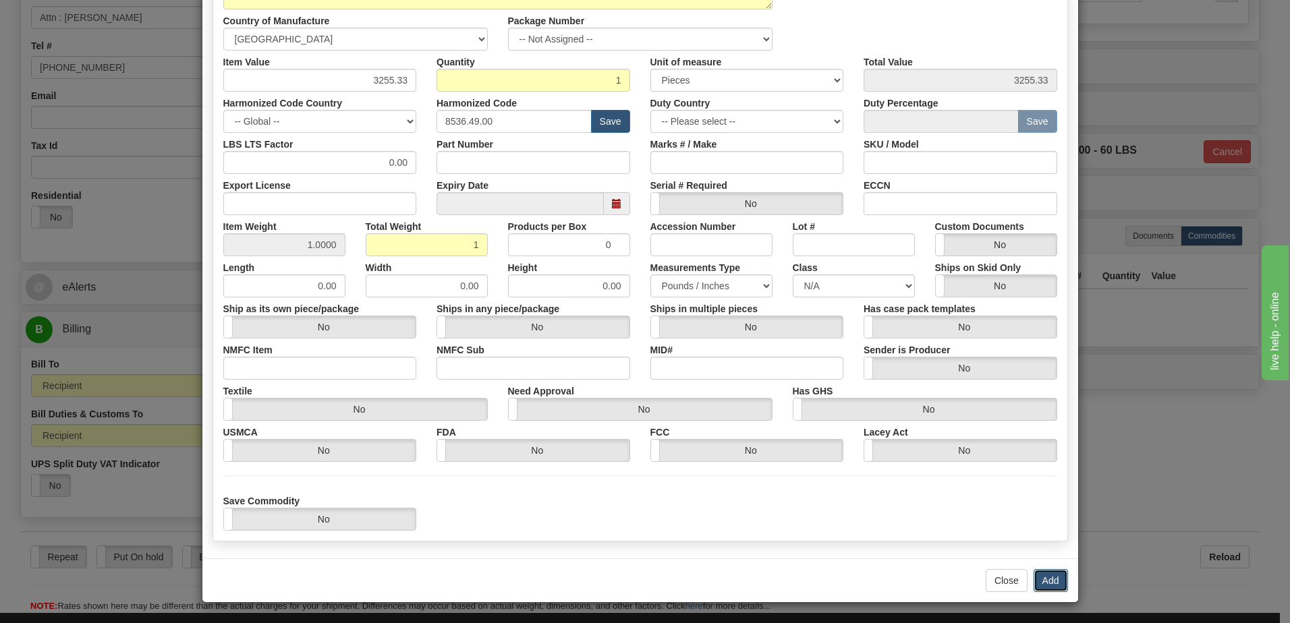
click at [1048, 584] on button "Add" at bounding box center [1050, 580] width 34 height 23
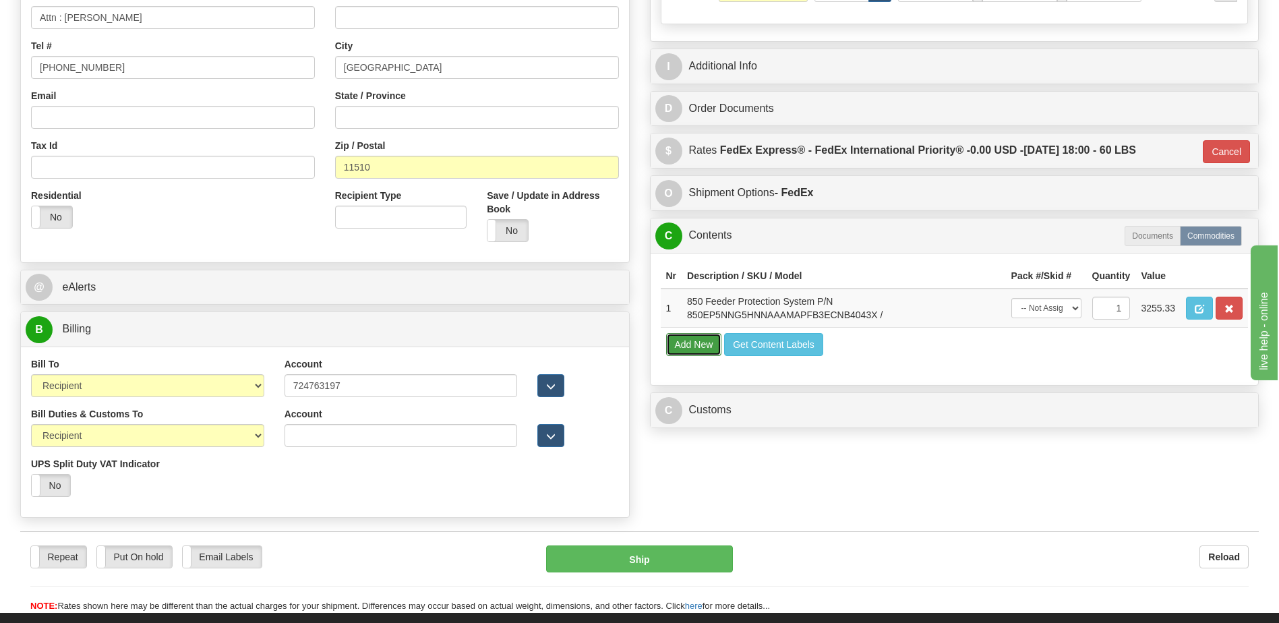
click at [689, 350] on button "Add New" at bounding box center [694, 344] width 56 height 23
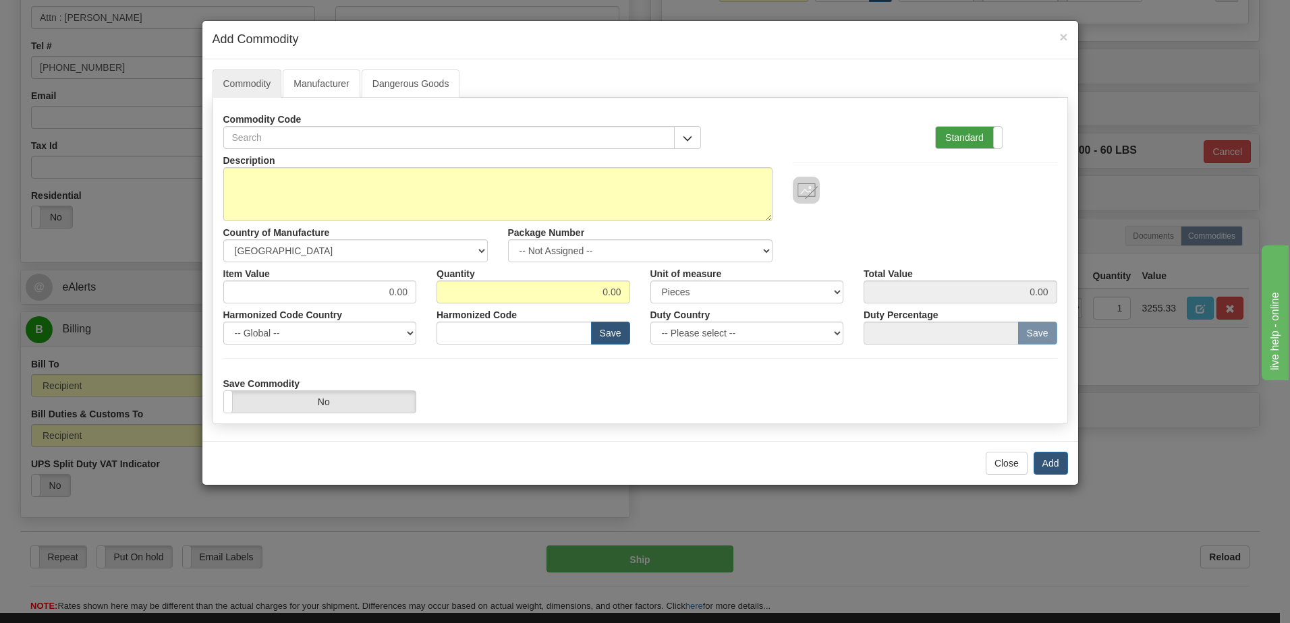
click at [957, 136] on label "Standard" at bounding box center [969, 138] width 66 height 22
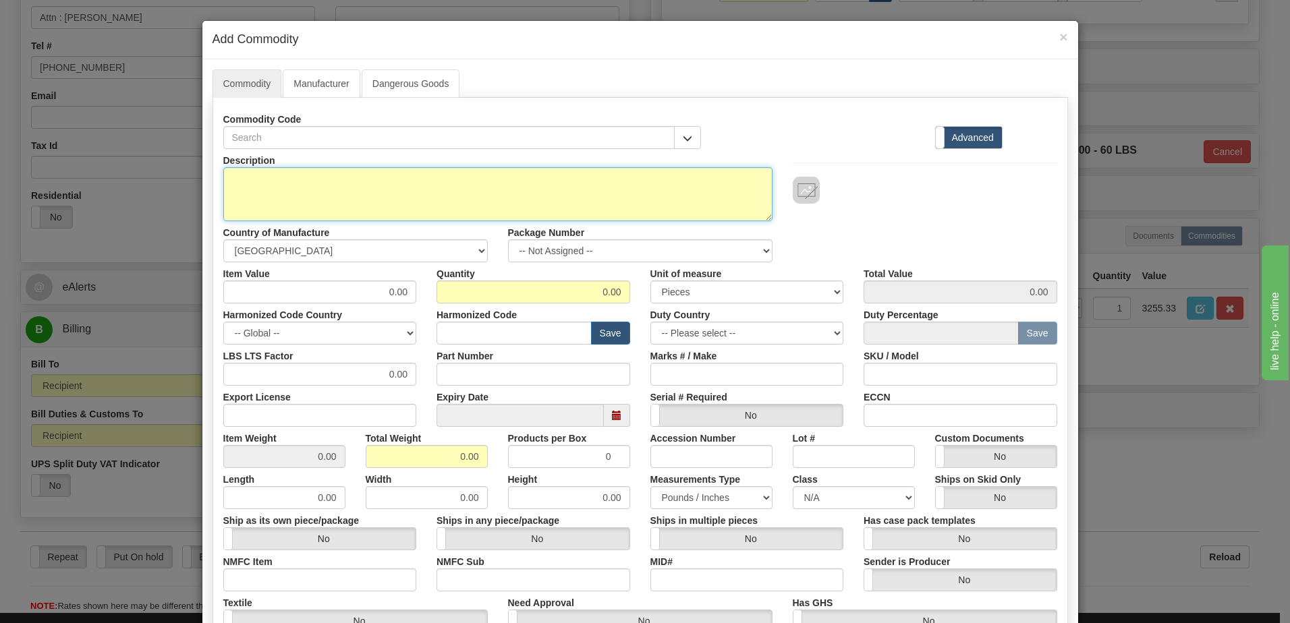
click at [283, 191] on textarea "Description" at bounding box center [497, 194] width 549 height 54
paste textarea "889 Generator Protection Relay"
click at [408, 184] on textarea "889 Generator Protection Relay" at bounding box center [497, 194] width 549 height 54
paste textarea "889EP5R5G5HNNAPNMMSFB3ECNB4043X"
type textarea "889 Generator Protection Relay P/N 889EP5R5G5HNNAPNMMSFB3ECNB4043X"
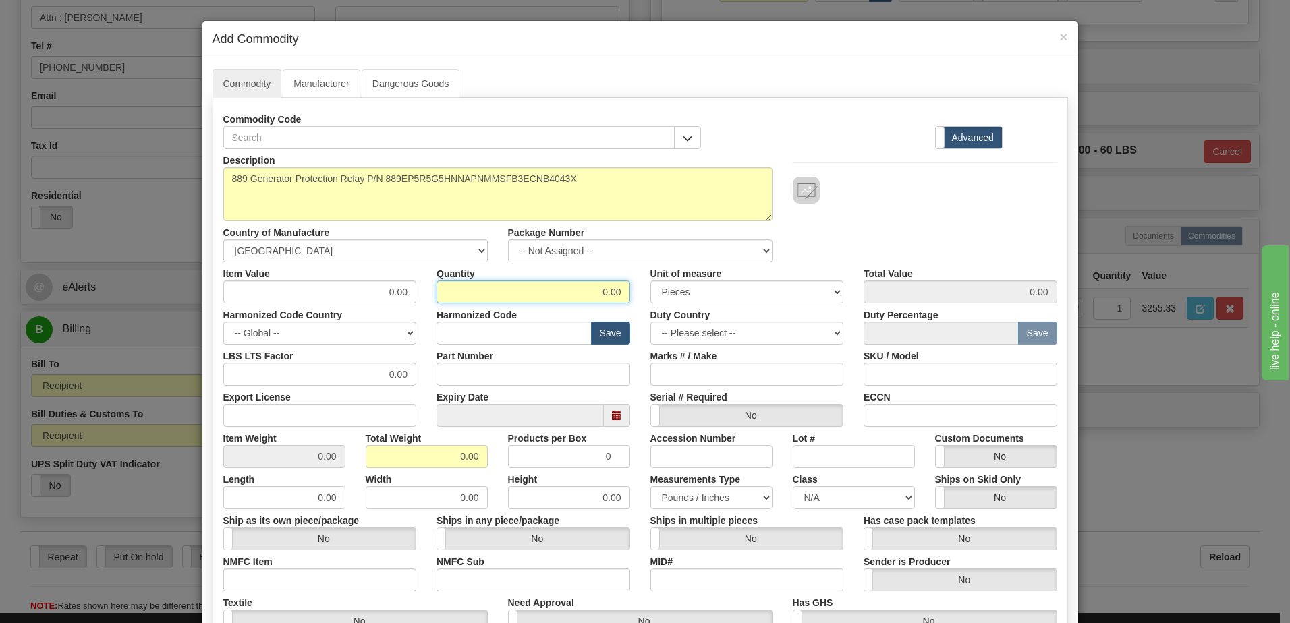
drag, startPoint x: 563, startPoint y: 295, endPoint x: 826, endPoint y: 322, distance: 263.8
click at [826, 322] on div "Description 889 Generator Protection Relay P/N 889EP5R5G5HNNAPNMMSFB3ECNB4043X …" at bounding box center [640, 446] width 834 height 594
type input "2"
click at [374, 460] on input "0.00" at bounding box center [427, 456] width 122 height 23
drag, startPoint x: 437, startPoint y: 460, endPoint x: 682, endPoint y: 466, distance: 244.9
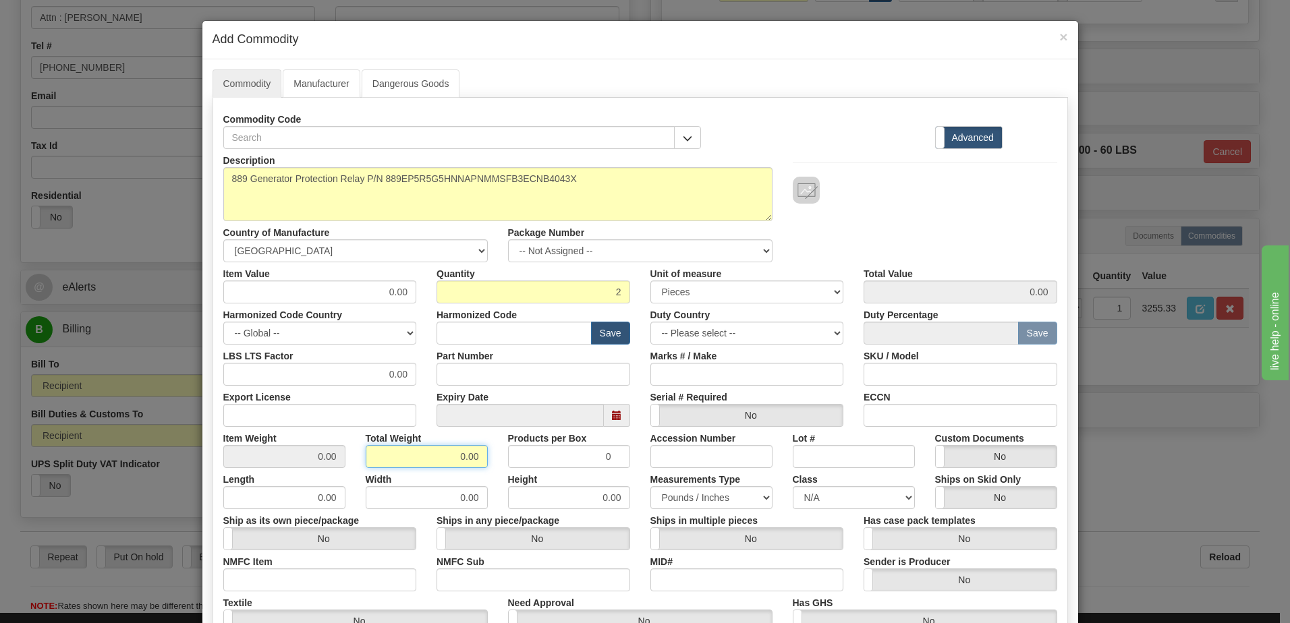
click at [636, 467] on div "Description 889 Generator Protection Relay P/N 889EP5R5G5HNNAPNMMSFB3ECNB4043X …" at bounding box center [640, 446] width 834 height 594
type input "2"
type input "1.0000"
click at [233, 458] on input "1.0000" at bounding box center [284, 456] width 122 height 23
click at [438, 332] on input "text" at bounding box center [513, 333] width 155 height 23
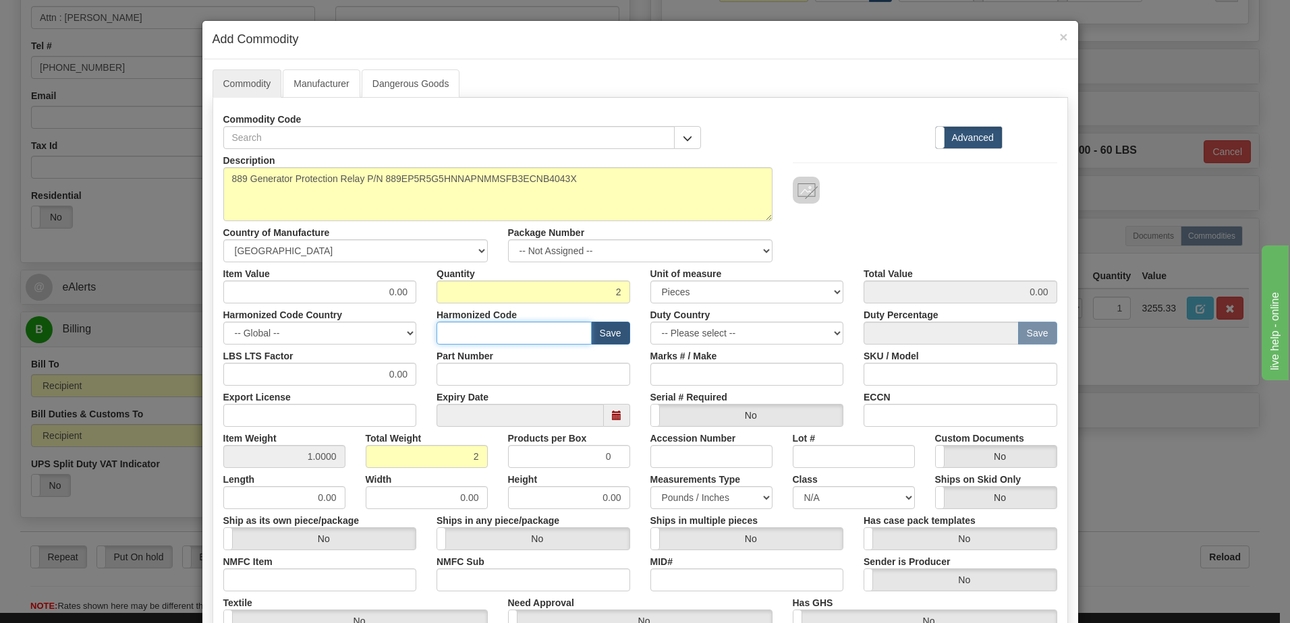
type input "8536.49.00"
drag, startPoint x: 362, startPoint y: 293, endPoint x: 434, endPoint y: 285, distance: 72.6
click at [434, 285] on div "Item Value 0.00 Quantity 2 Unit of measure 3 Thousand Square Inches Adjustments…" at bounding box center [640, 282] width 854 height 41
type input "5136.98"
type input "10273.96"
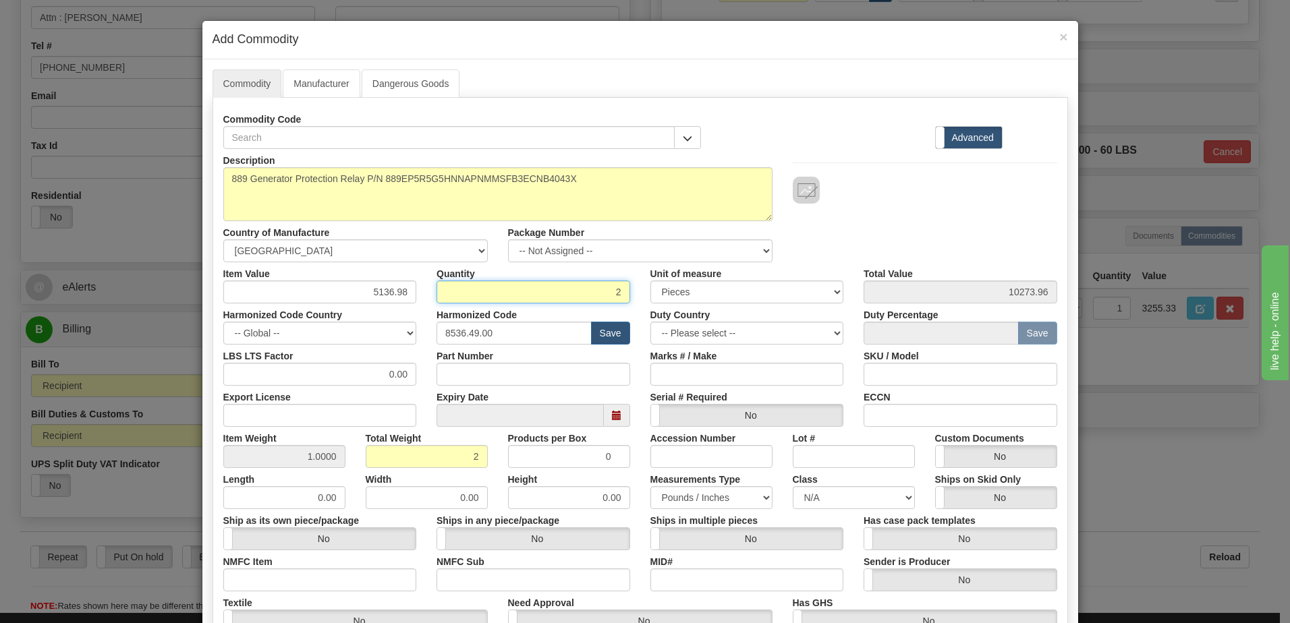
click at [513, 289] on input "2" at bounding box center [533, 292] width 194 height 23
click at [914, 214] on div "Description 889 Generator Protection Relay P/N 889EP5R5G5HNNAPNMMSFB3ECNB4043X …" at bounding box center [640, 205] width 854 height 113
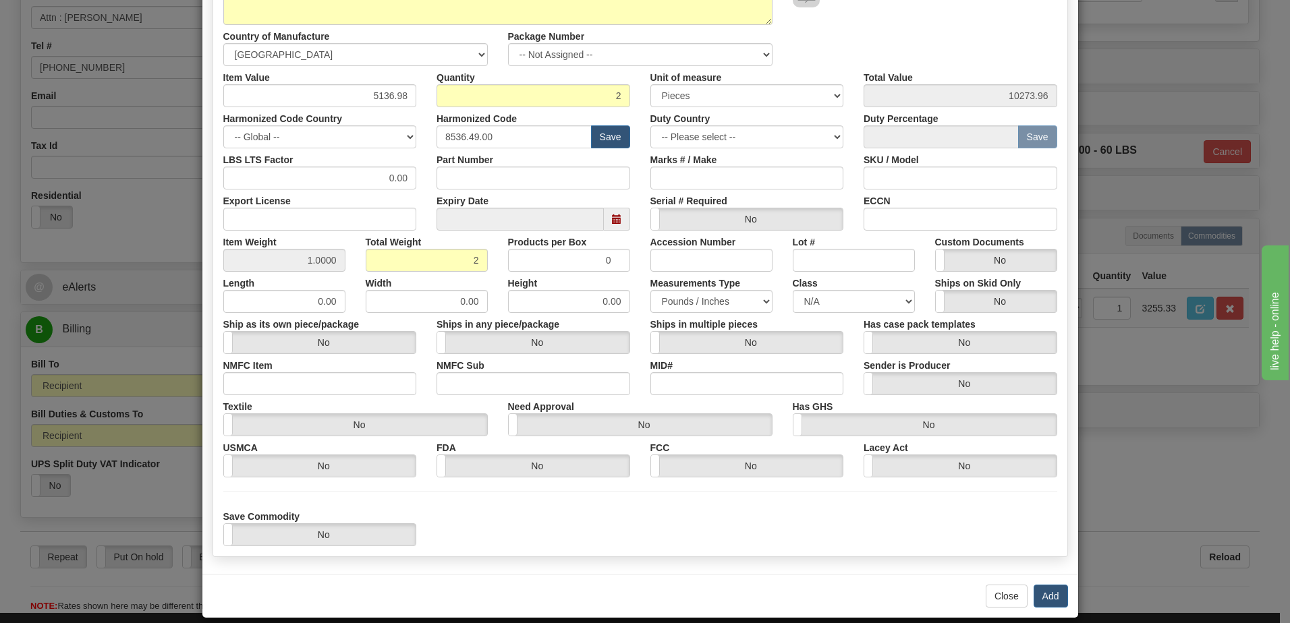
scroll to position [212, 0]
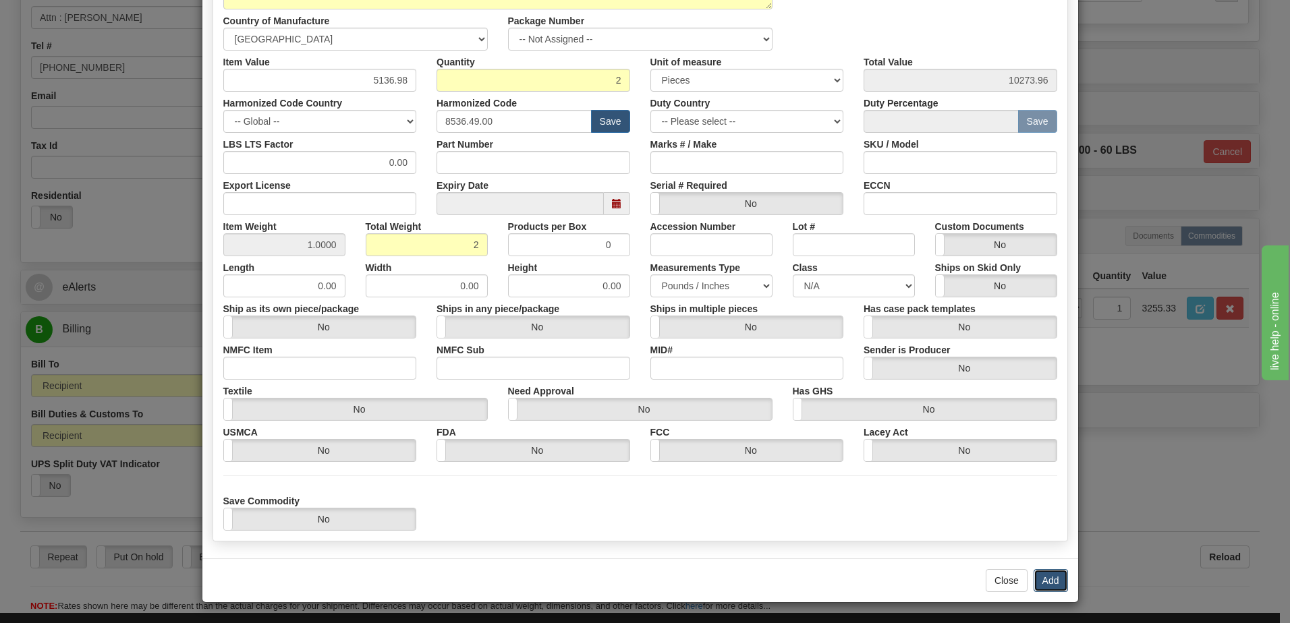
click at [1043, 580] on button "Add" at bounding box center [1050, 580] width 34 height 23
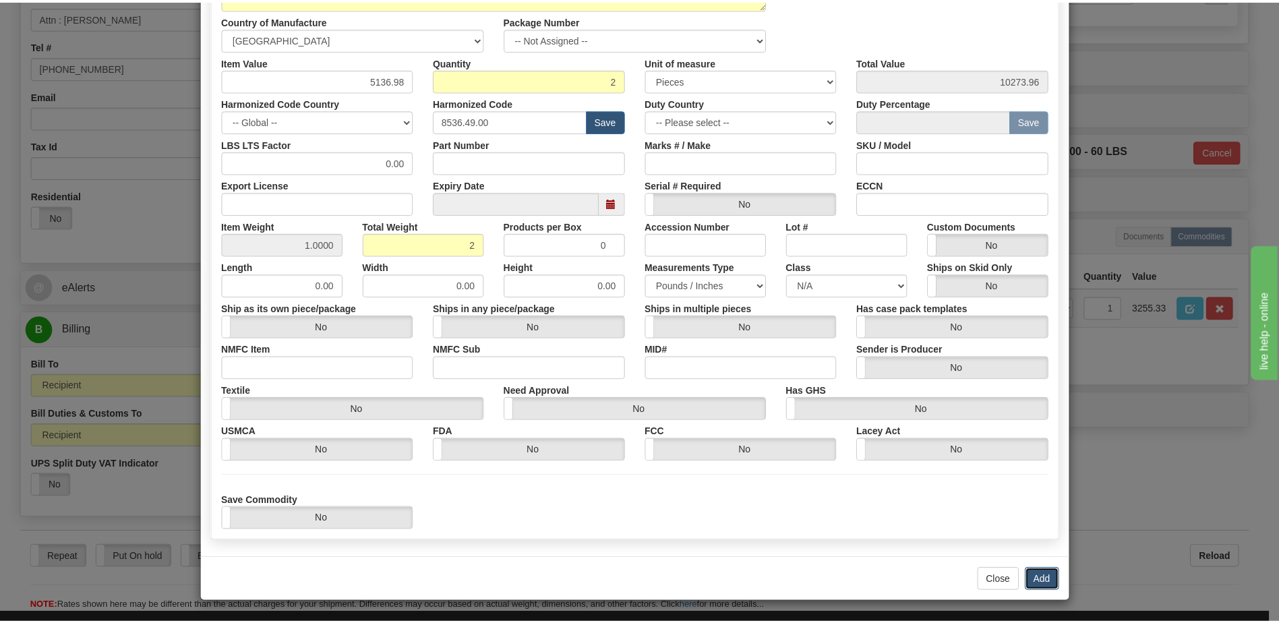
scroll to position [0, 0]
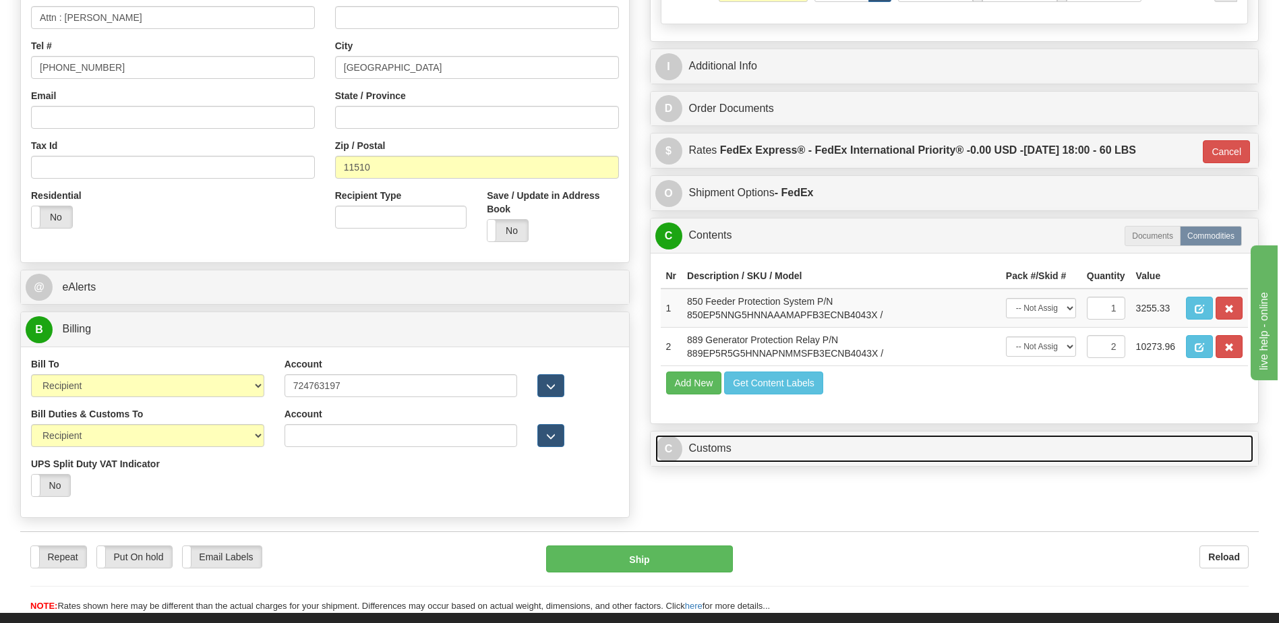
drag, startPoint x: 741, startPoint y: 448, endPoint x: 741, endPoint y: 407, distance: 41.1
click at [741, 448] on link "C Customs" at bounding box center [955, 449] width 599 height 28
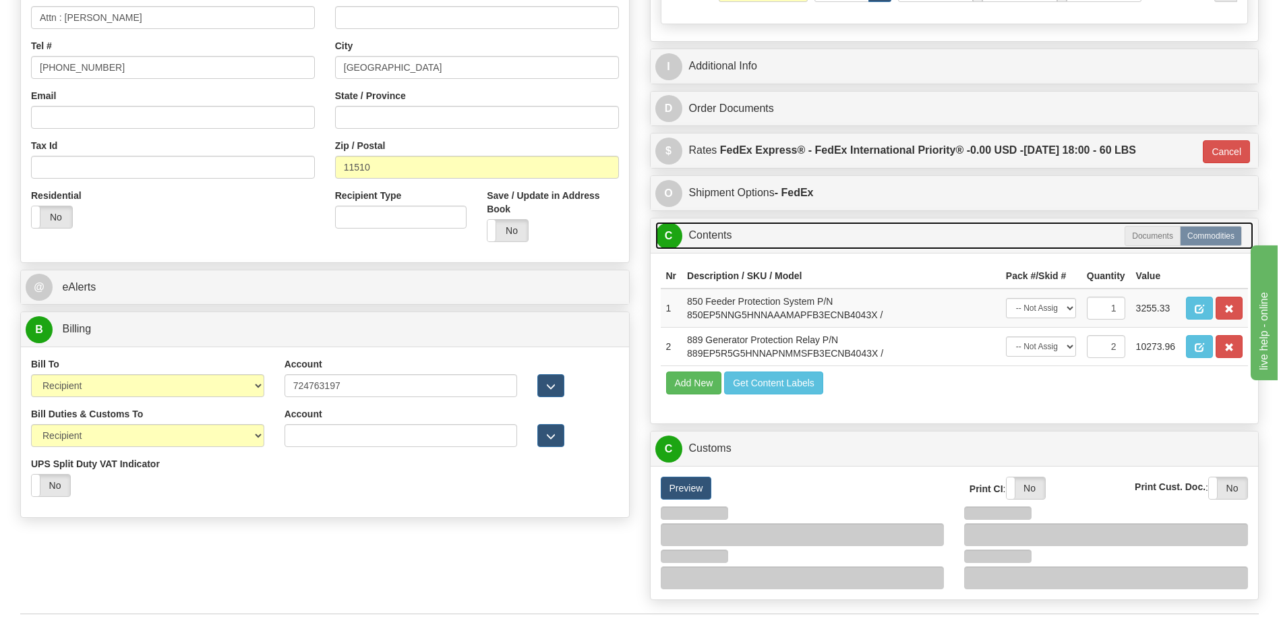
click at [722, 234] on link "C Contents" at bounding box center [955, 236] width 599 height 28
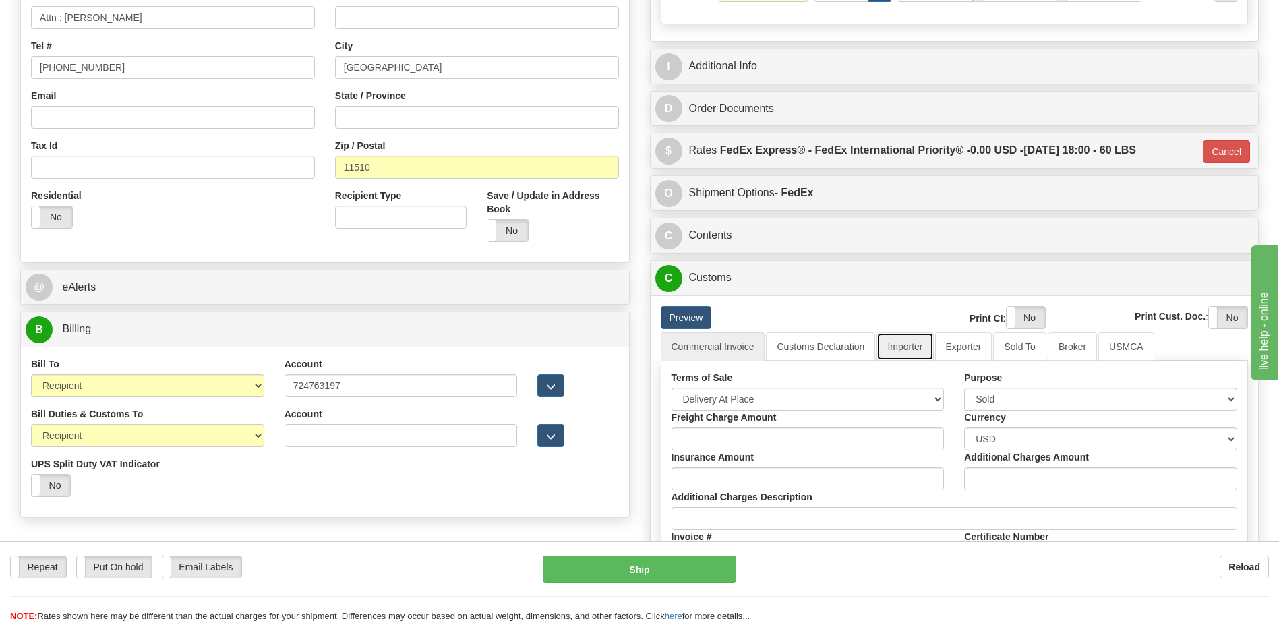
click at [907, 350] on link "Importer" at bounding box center [905, 347] width 57 height 28
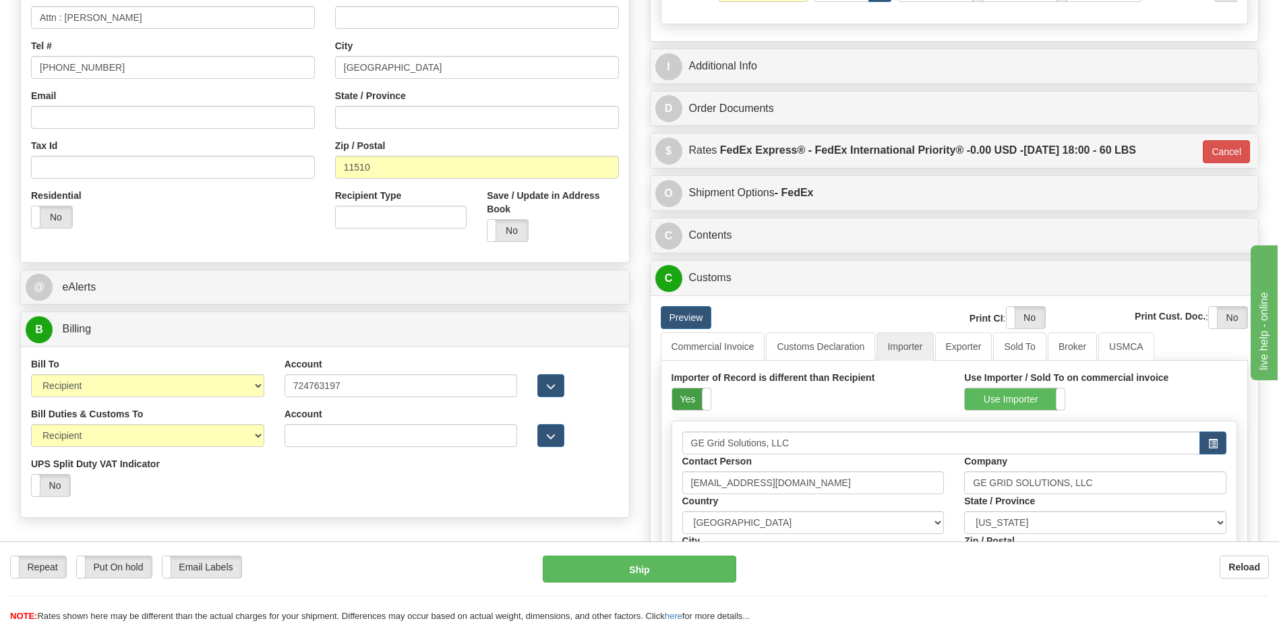
click at [678, 395] on label "Yes" at bounding box center [691, 400] width 38 height 22
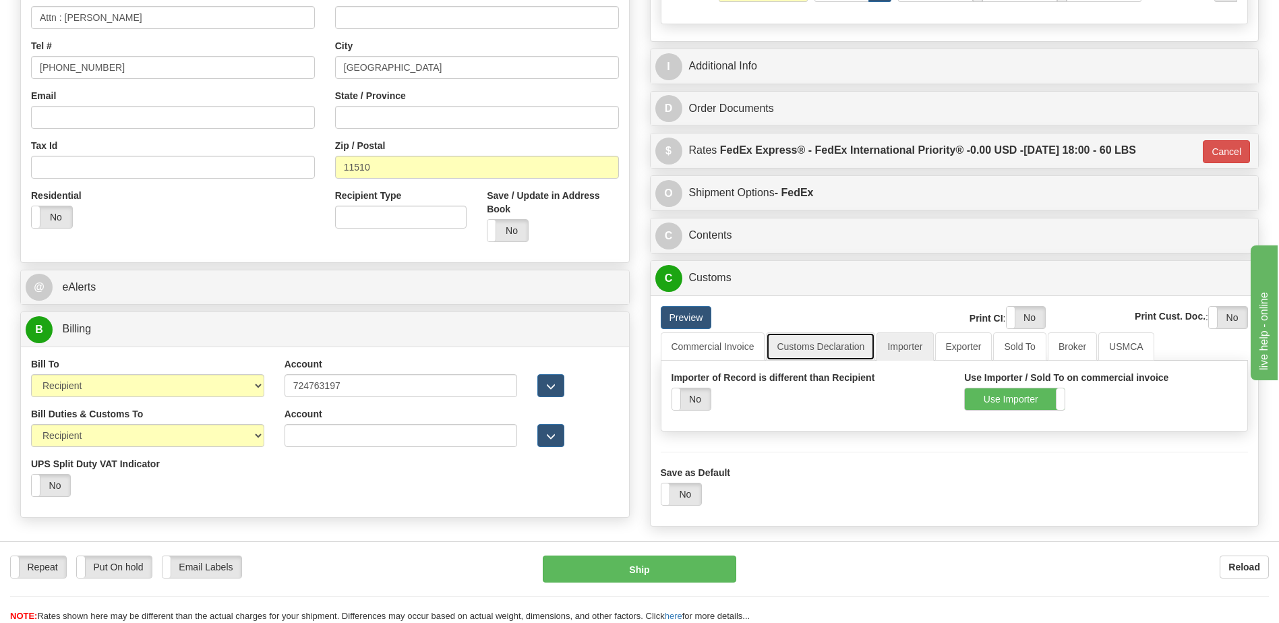
click at [830, 345] on link "Customs Declaration" at bounding box center [820, 347] width 109 height 28
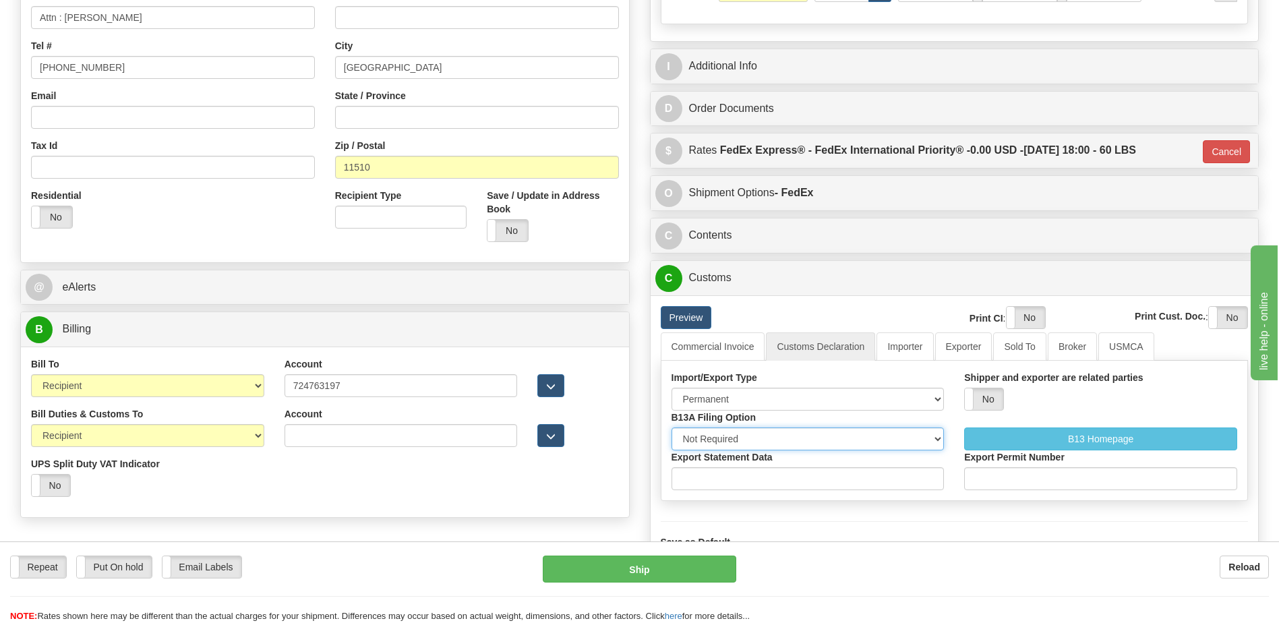
click at [774, 442] on select "Not Required Manual Electronic Summary Reporting" at bounding box center [808, 439] width 273 height 23
select select "3"
click at [672, 428] on select "Not Required Manual Electronic Summary Reporting" at bounding box center [808, 439] width 273 height 23
click at [747, 479] on input "Export Statement Data" at bounding box center [808, 478] width 273 height 23
type input "11111111111111111"
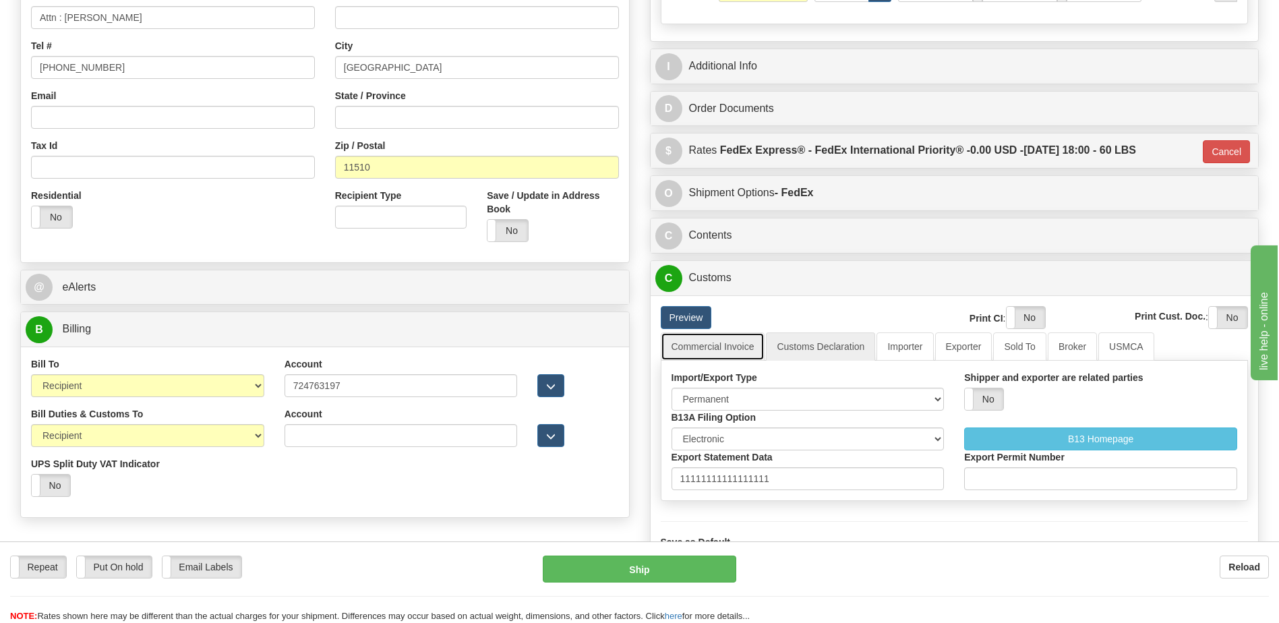
click at [732, 351] on link "Commercial Invoice" at bounding box center [713, 347] width 105 height 28
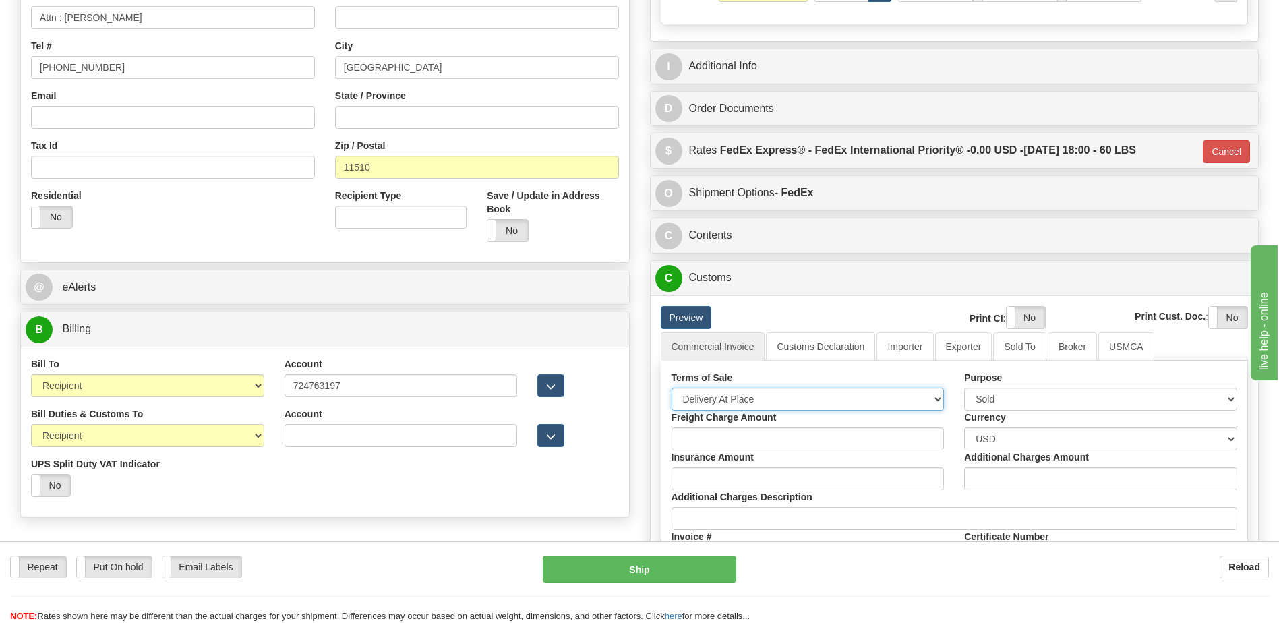
click at [741, 396] on select "Free Carrier Free On Board Ex Works Delivered Duty Unpaid Delivered Duty Paid C…" at bounding box center [808, 399] width 273 height 23
select select "7"
click at [672, 388] on select "Free Carrier Free On Board Ex Works Delivered Duty Unpaid Delivered Duty Paid C…" at bounding box center [808, 399] width 273 height 23
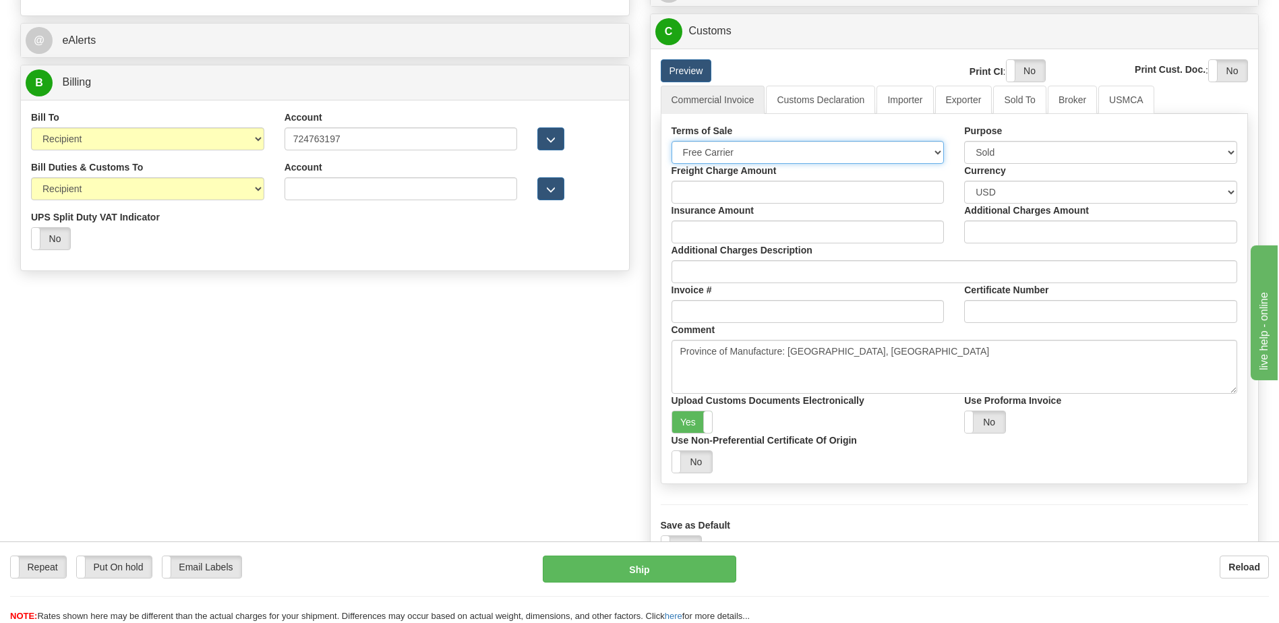
scroll to position [607, 0]
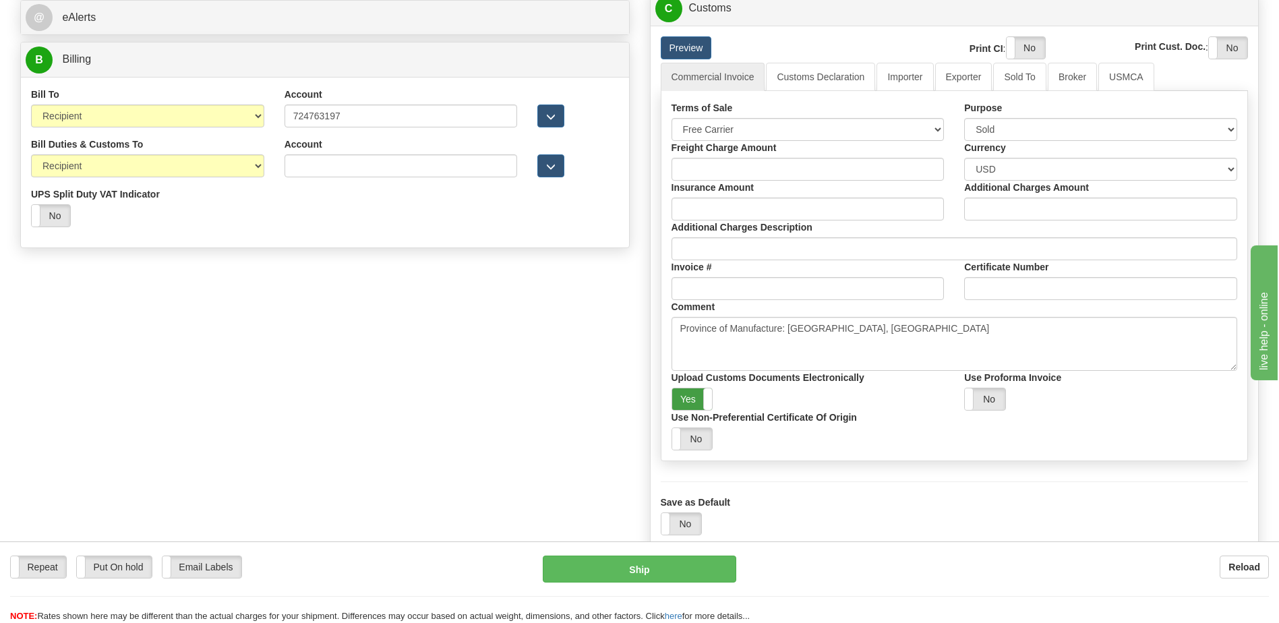
click at [701, 401] on label "Yes" at bounding box center [692, 400] width 40 height 22
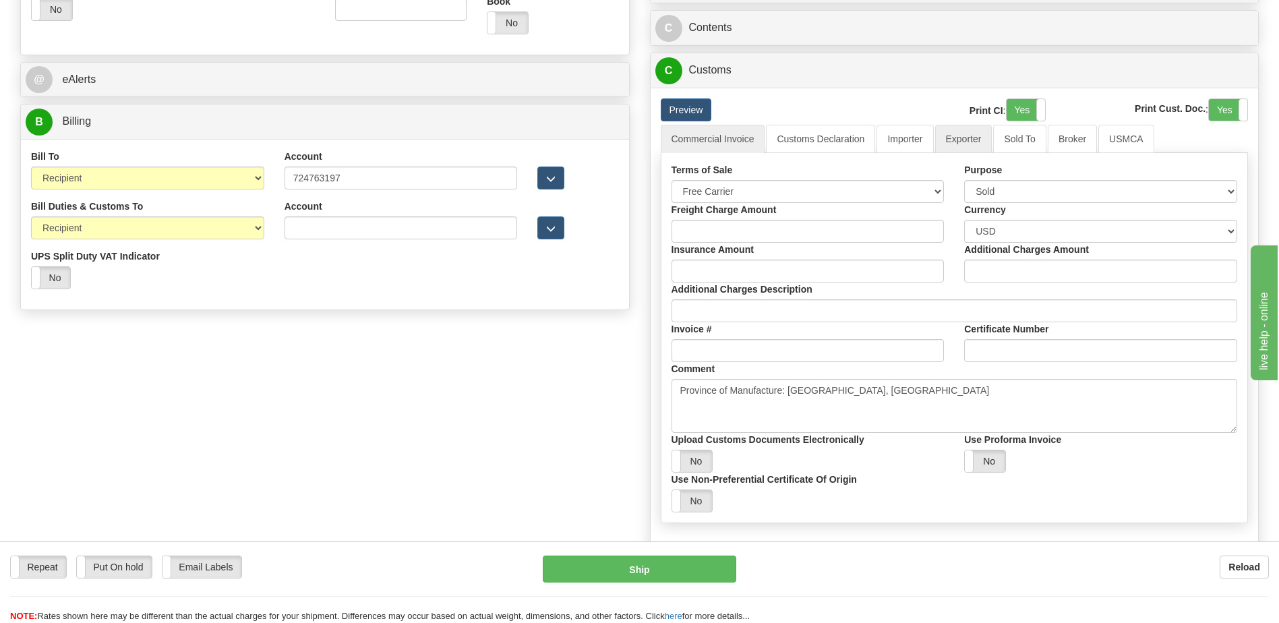
scroll to position [337, 0]
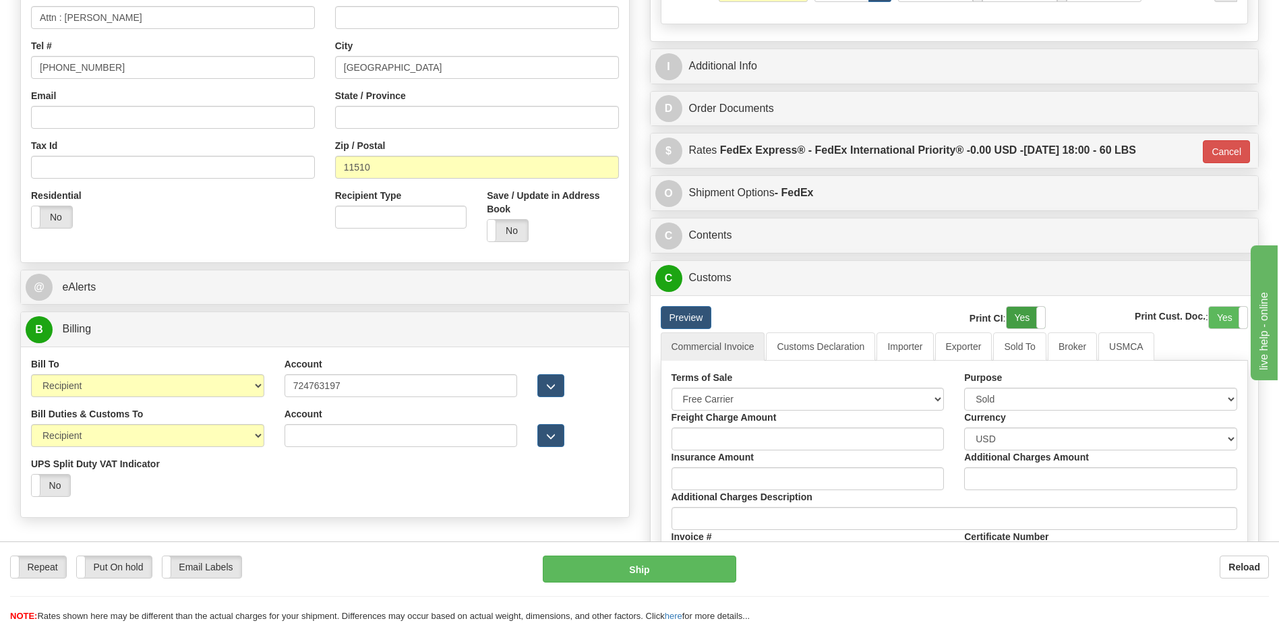
click at [1030, 314] on label "Yes" at bounding box center [1026, 318] width 38 height 22
click at [1222, 318] on label "Yes" at bounding box center [1228, 318] width 38 height 22
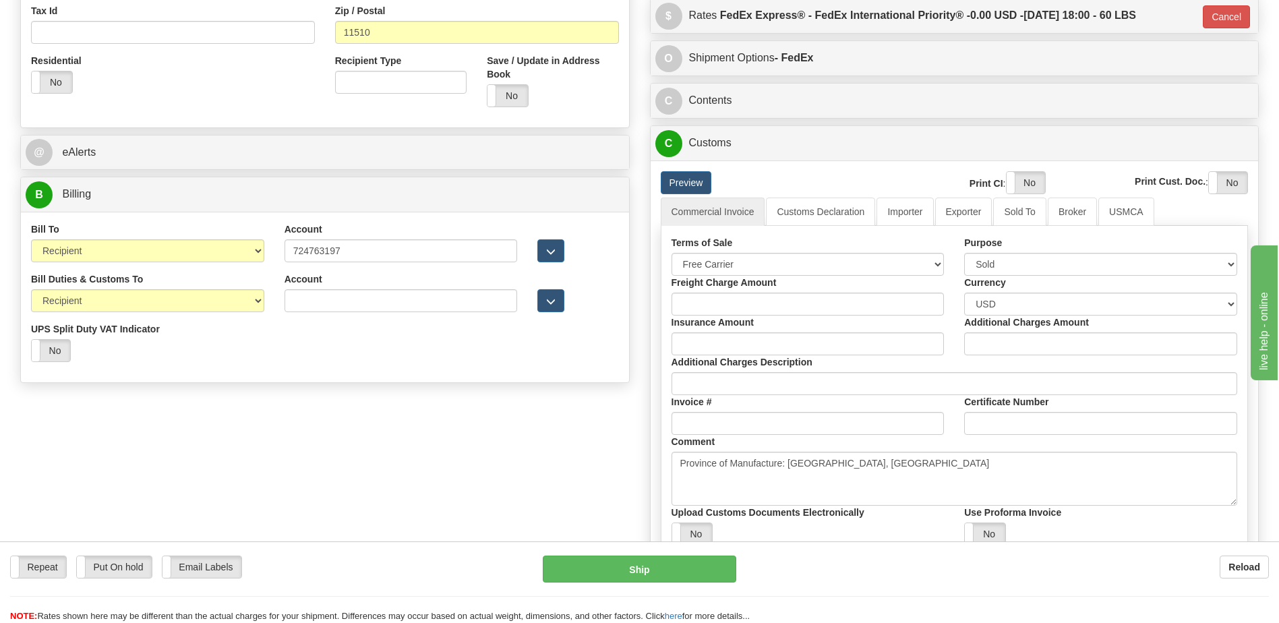
scroll to position [540, 0]
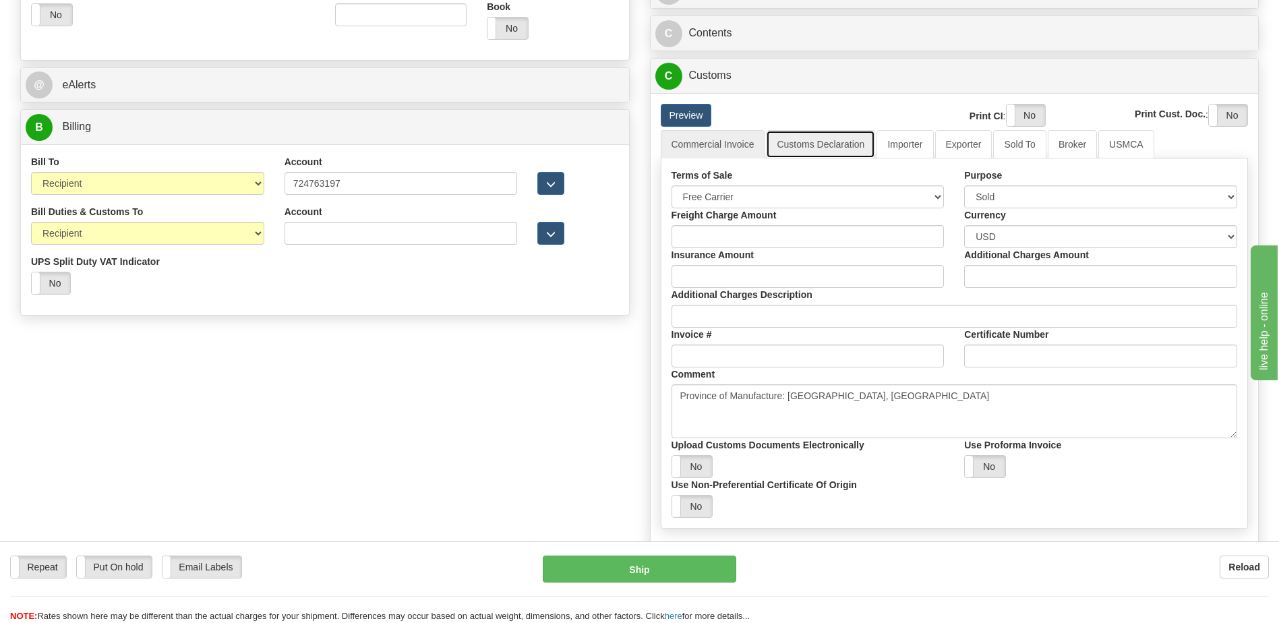
click at [825, 148] on link "Customs Declaration" at bounding box center [820, 144] width 109 height 28
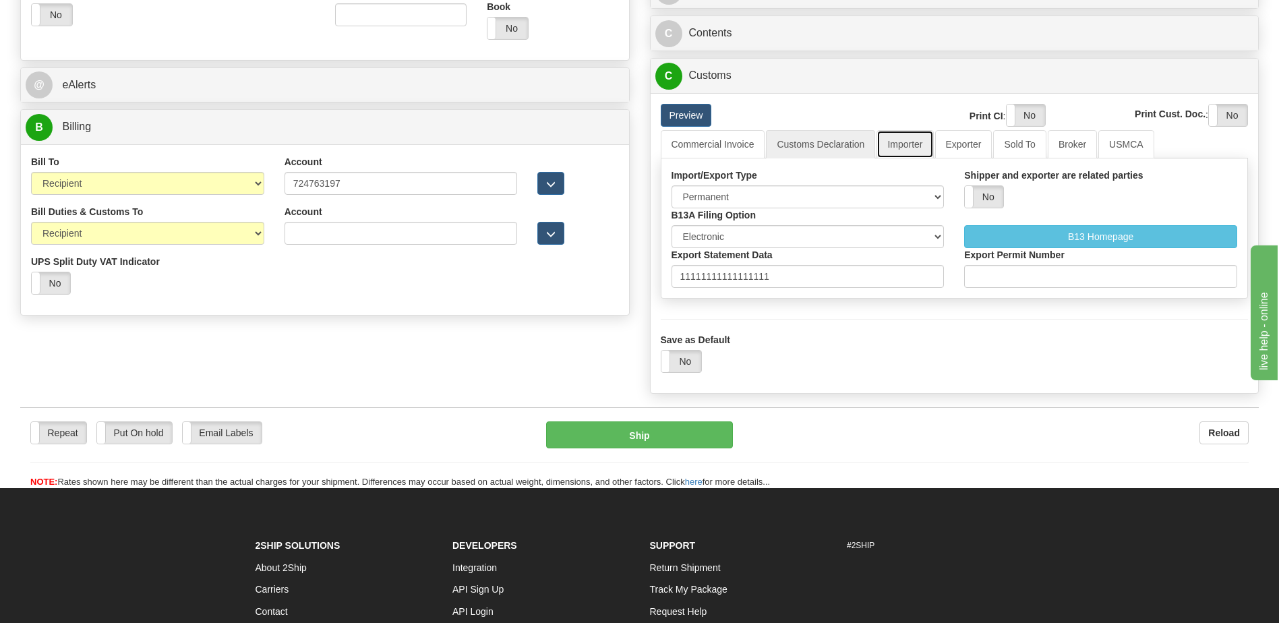
click at [902, 144] on link "Importer" at bounding box center [905, 144] width 57 height 28
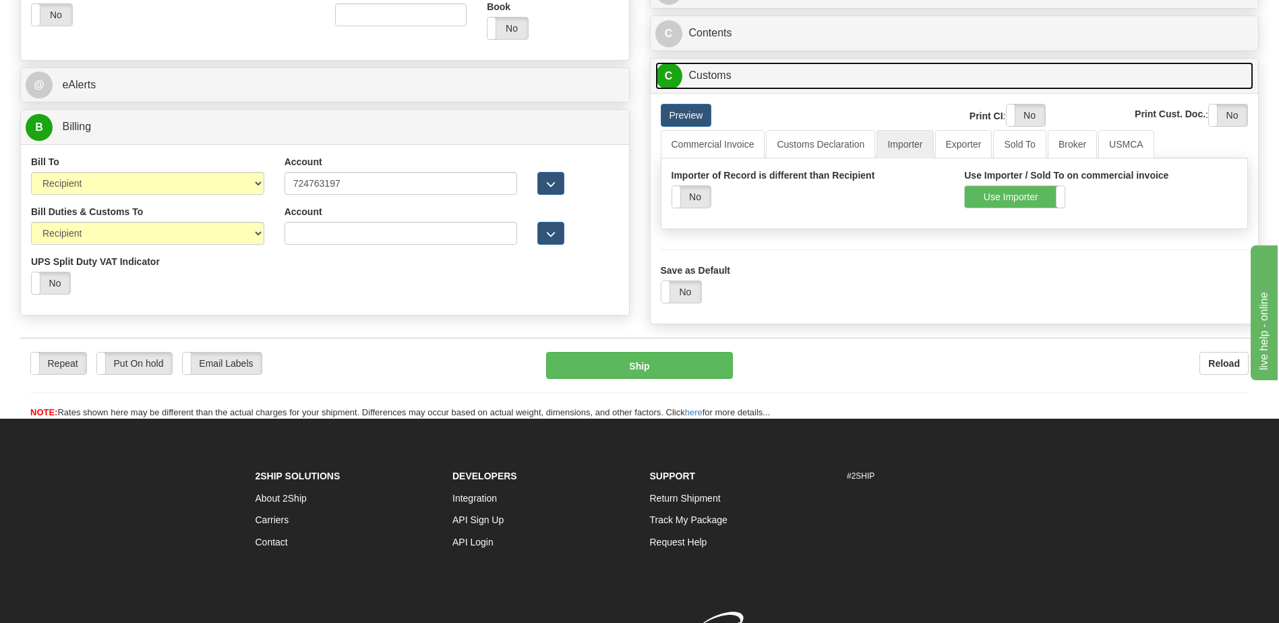
click at [772, 73] on link "C Customs" at bounding box center [955, 76] width 599 height 28
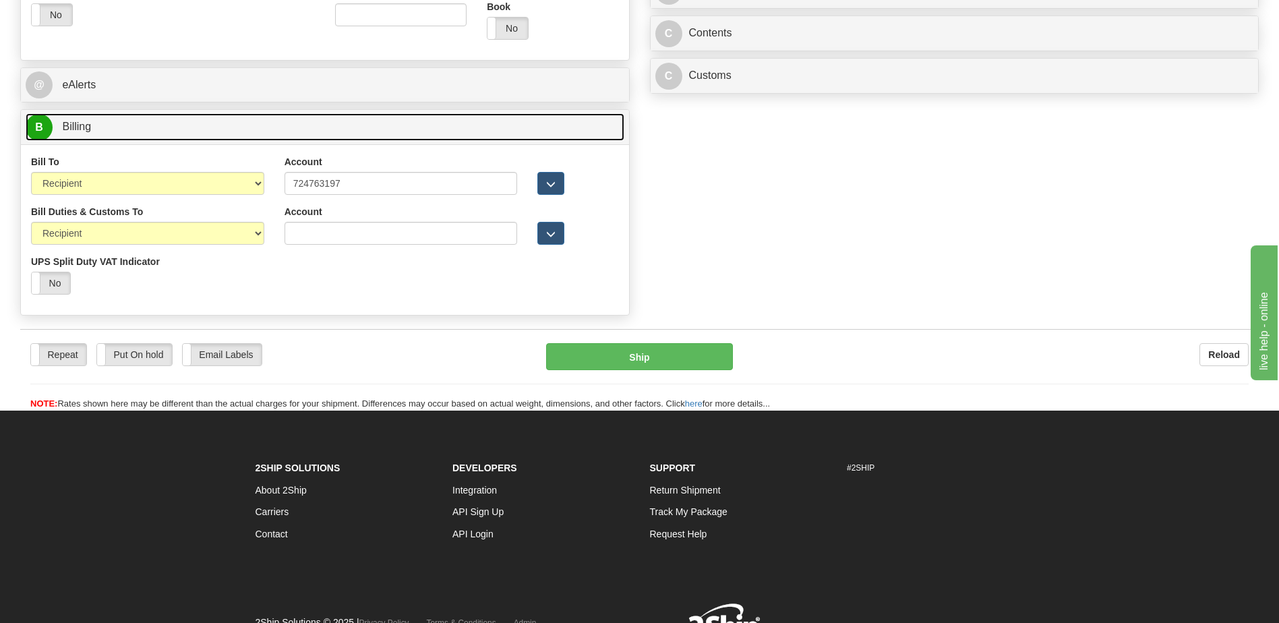
click at [445, 134] on link "B Billing" at bounding box center [325, 127] width 599 height 28
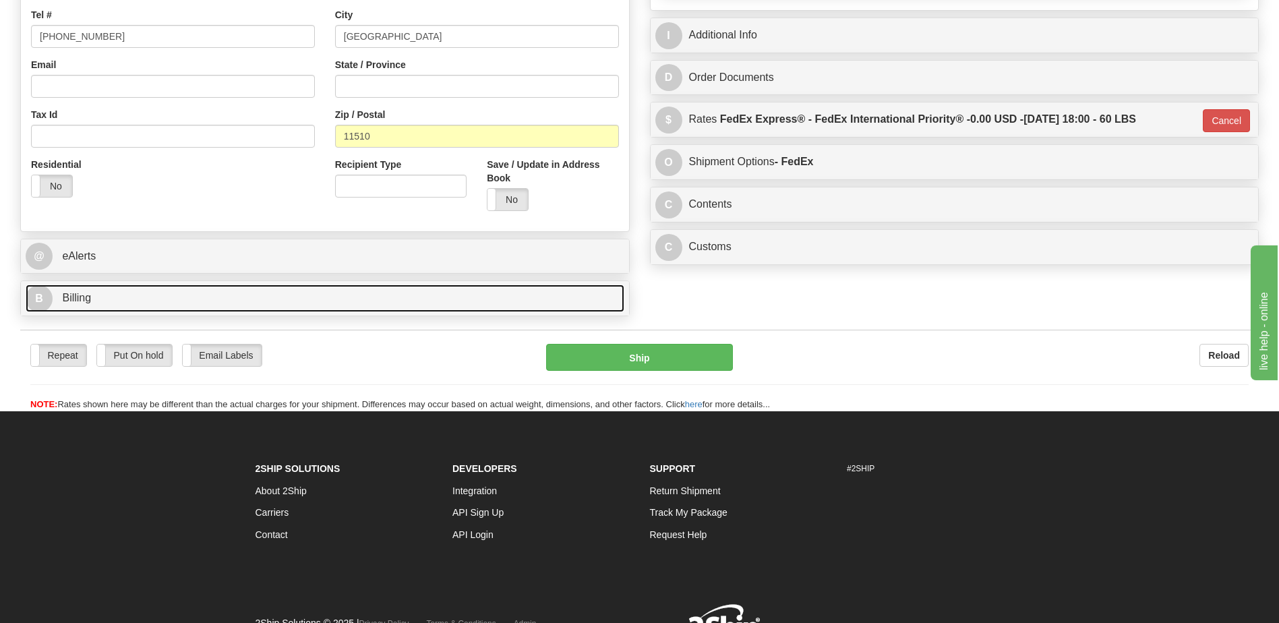
scroll to position [319, 0]
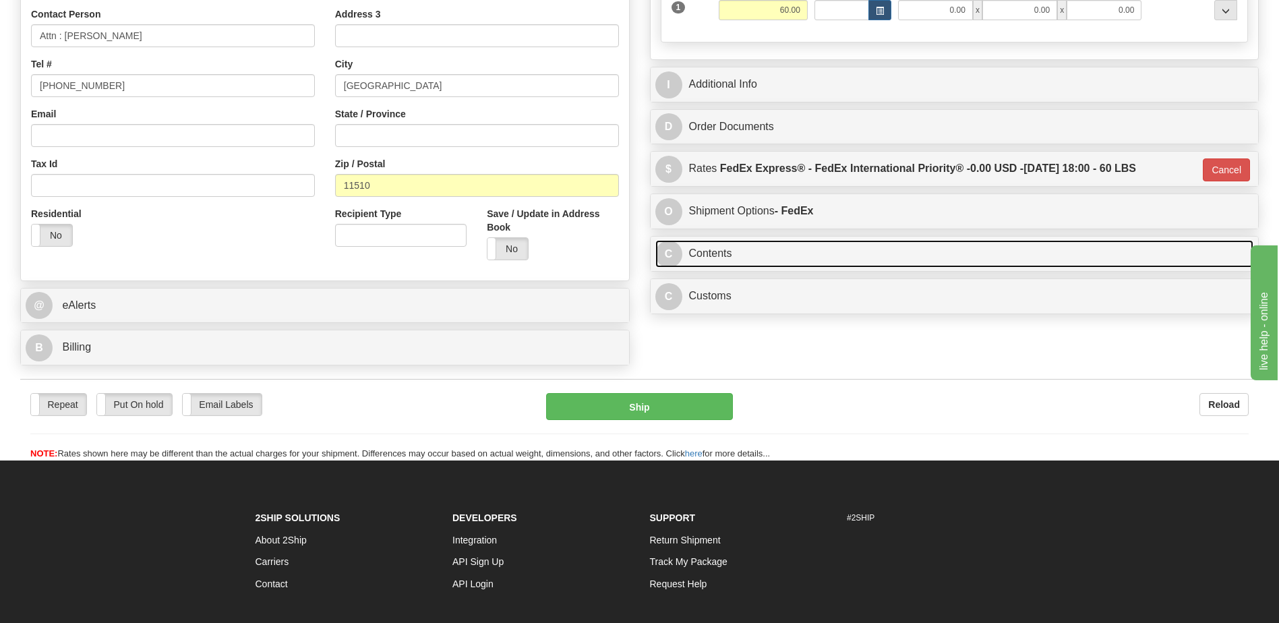
click at [766, 260] on link "C Contents" at bounding box center [955, 254] width 599 height 28
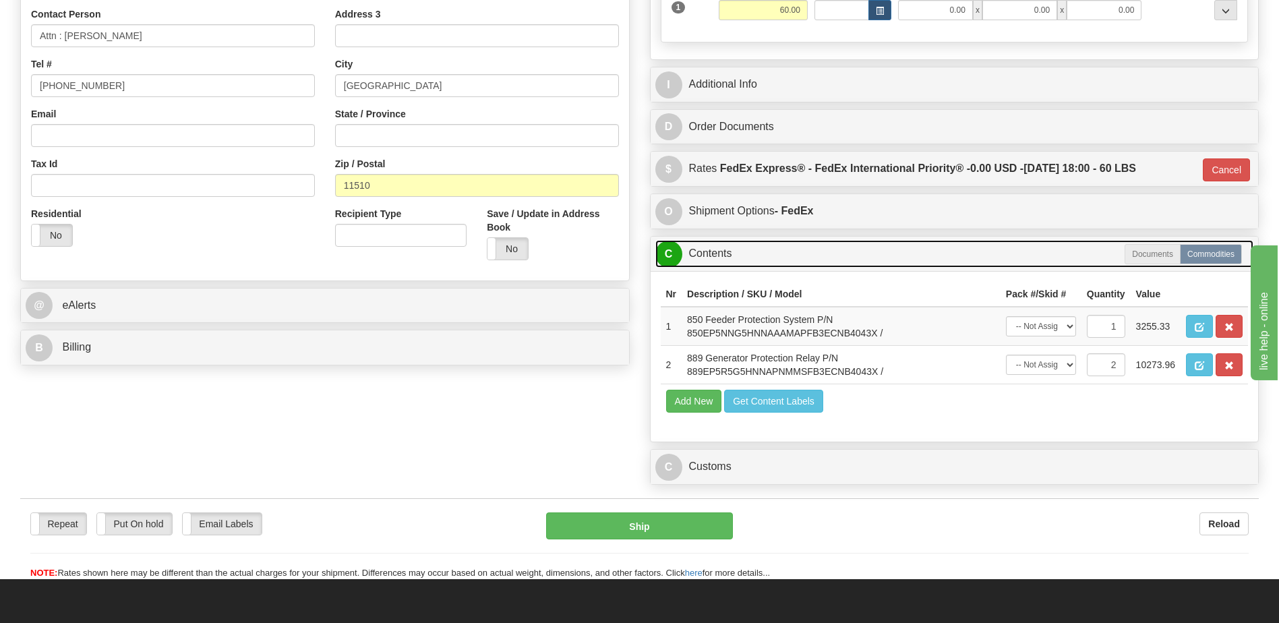
click at [766, 260] on link "C Contents" at bounding box center [955, 254] width 599 height 28
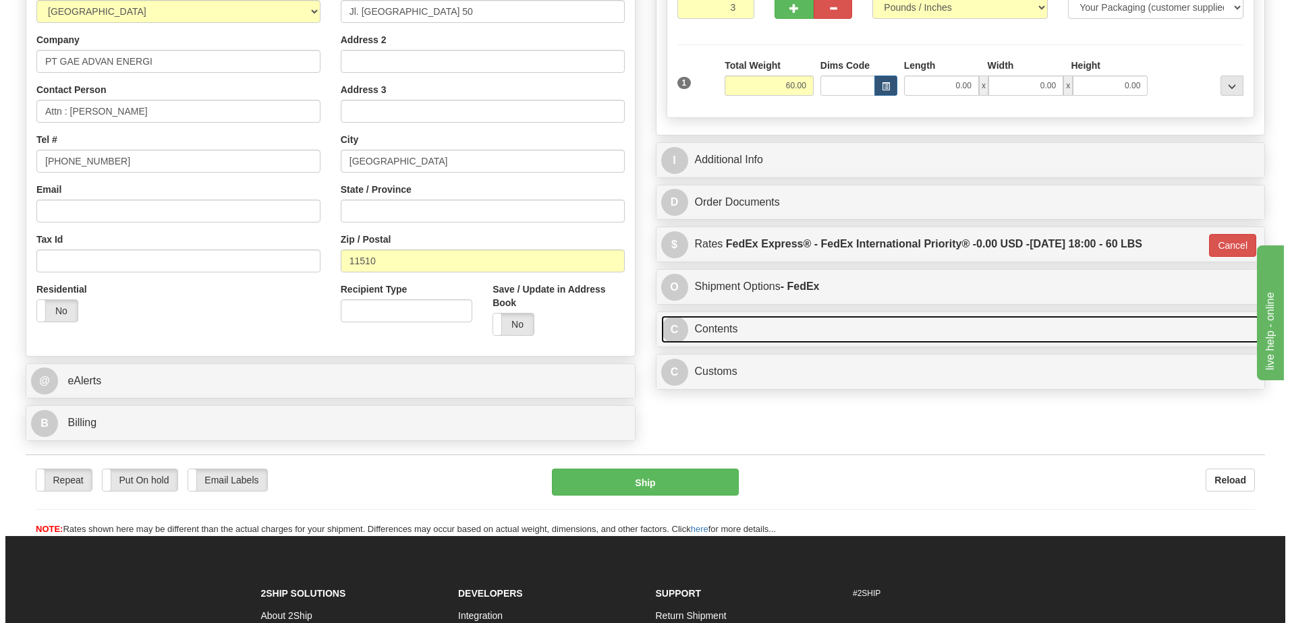
scroll to position [184, 0]
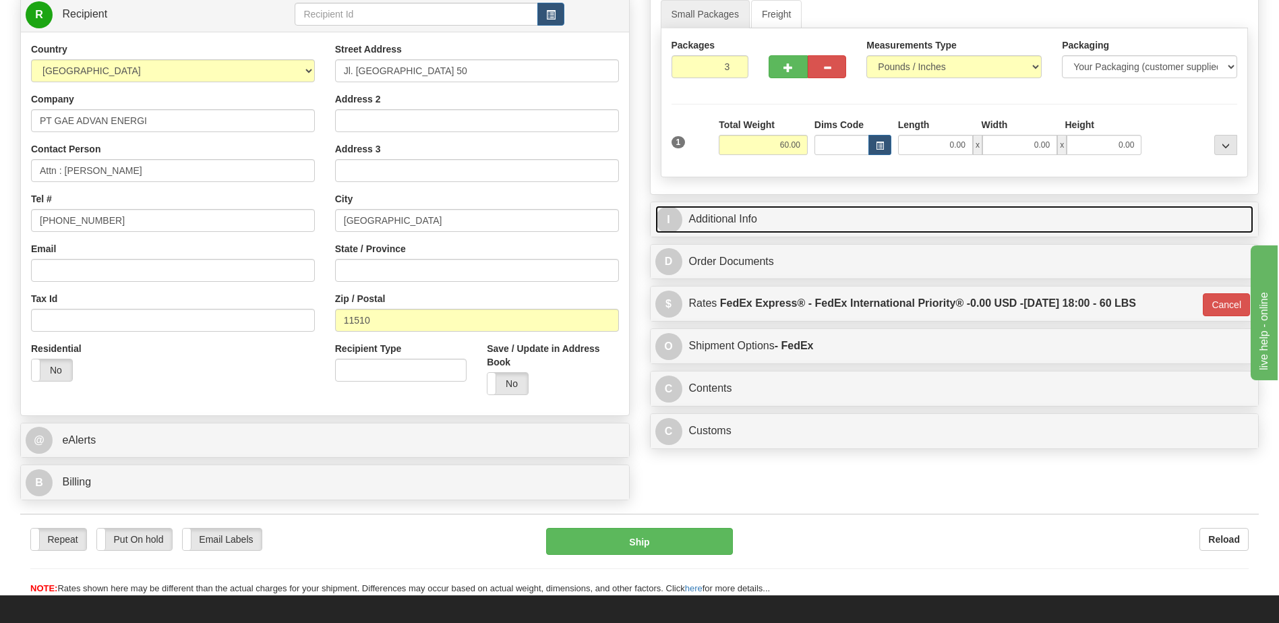
click at [772, 213] on link "I Additional Info" at bounding box center [955, 220] width 599 height 28
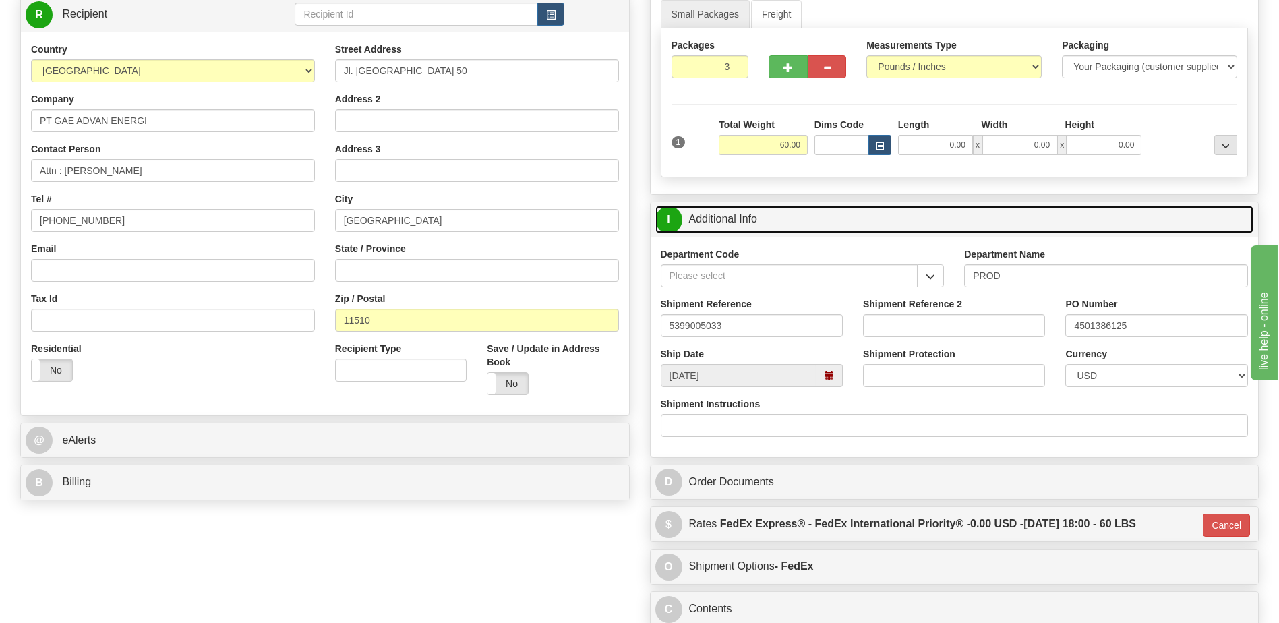
click at [772, 213] on link "I Additional Info" at bounding box center [955, 220] width 599 height 28
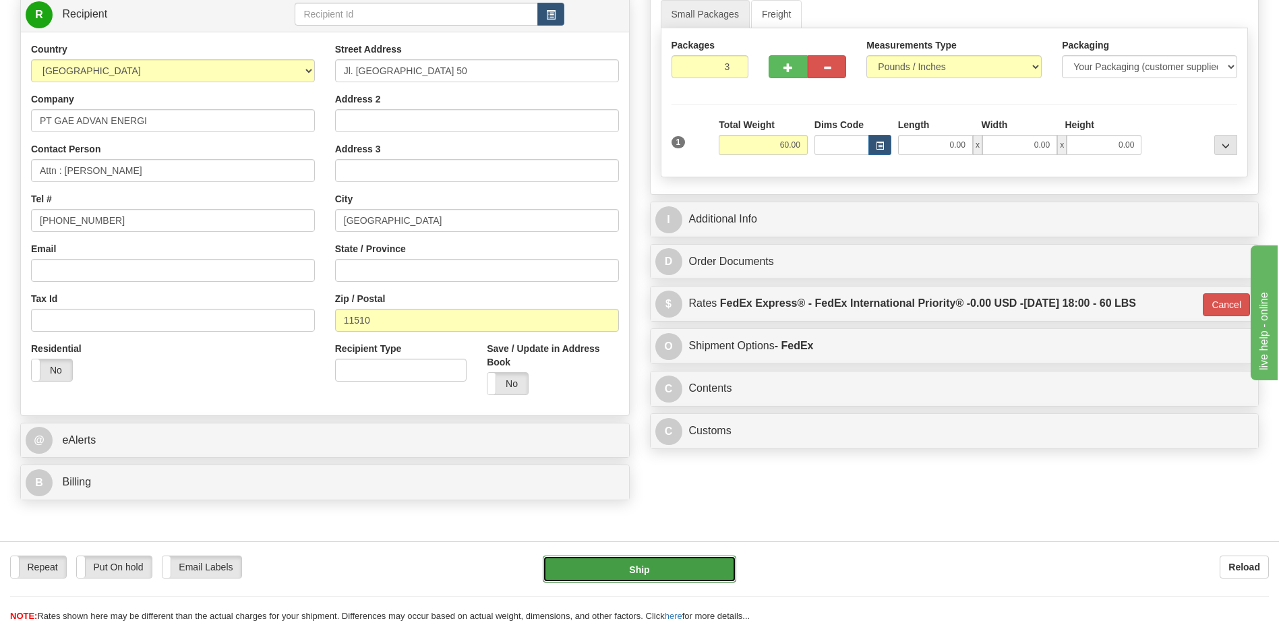
click at [592, 566] on button "Ship" at bounding box center [639, 569] width 193 height 27
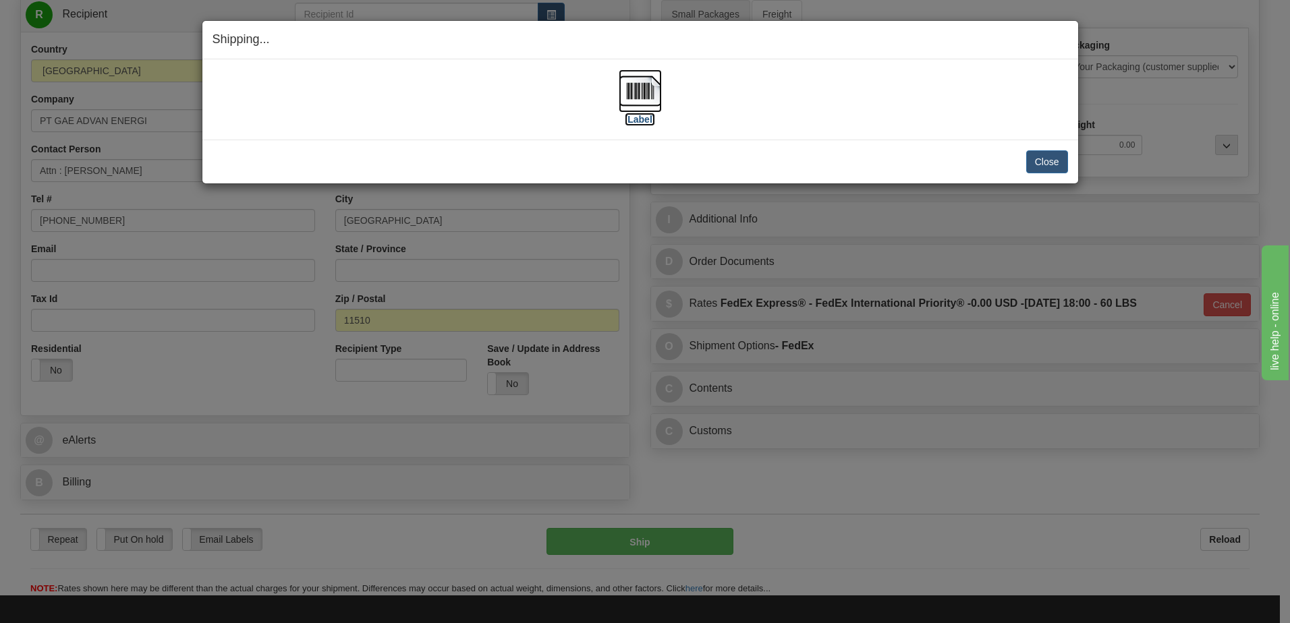
click at [650, 103] on img at bounding box center [640, 90] width 43 height 43
